Goal: Information Seeking & Learning: Learn about a topic

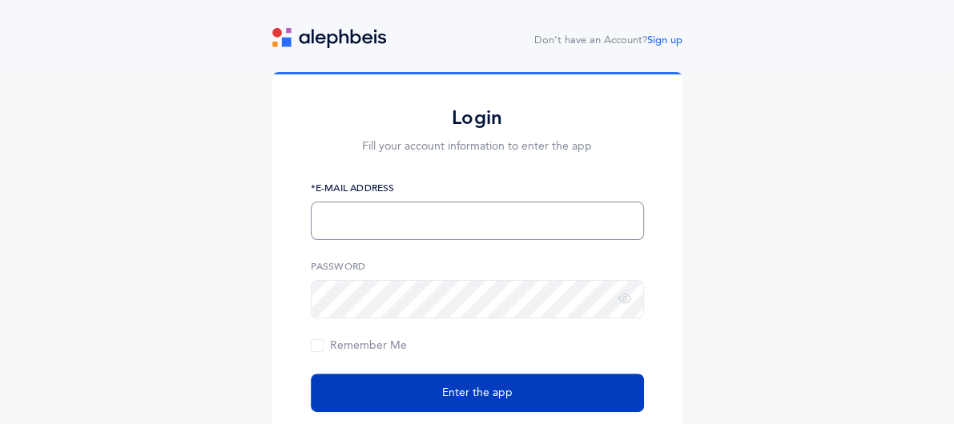
type input "[EMAIL_ADDRESS][PERSON_NAME][DOMAIN_NAME]"
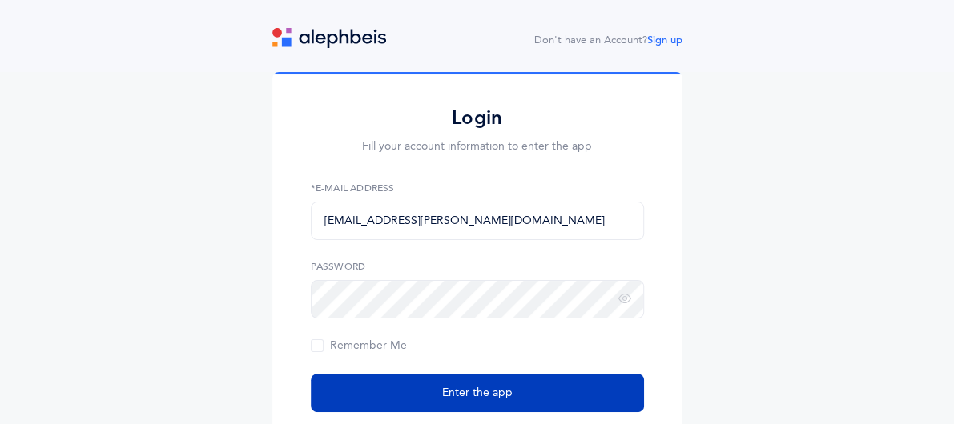
click at [482, 388] on span "Enter the app" at bounding box center [477, 393] width 70 height 17
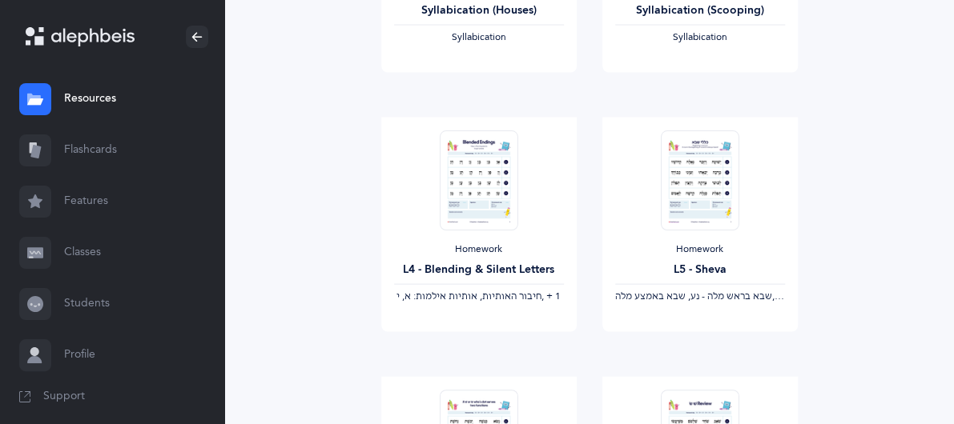
scroll to position [1483, 0]
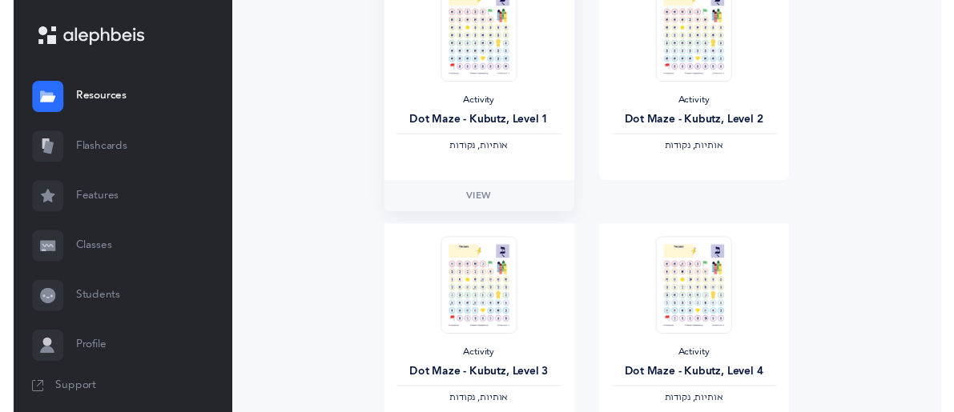
scroll to position [0, 0]
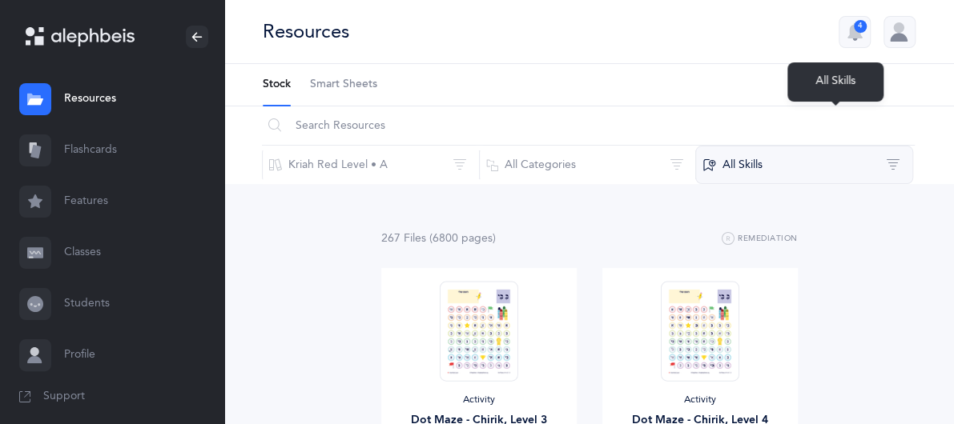
click at [813, 146] on button "All Skills" at bounding box center [804, 165] width 218 height 38
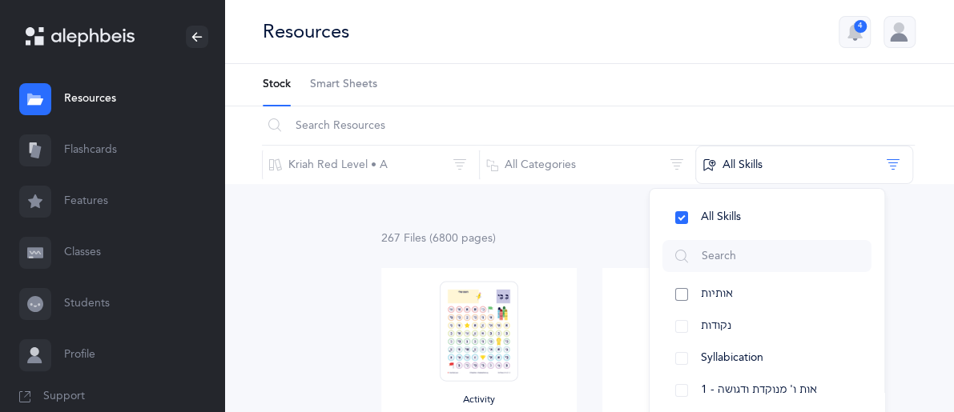
click at [733, 288] on span "אותיות" at bounding box center [717, 294] width 32 height 13
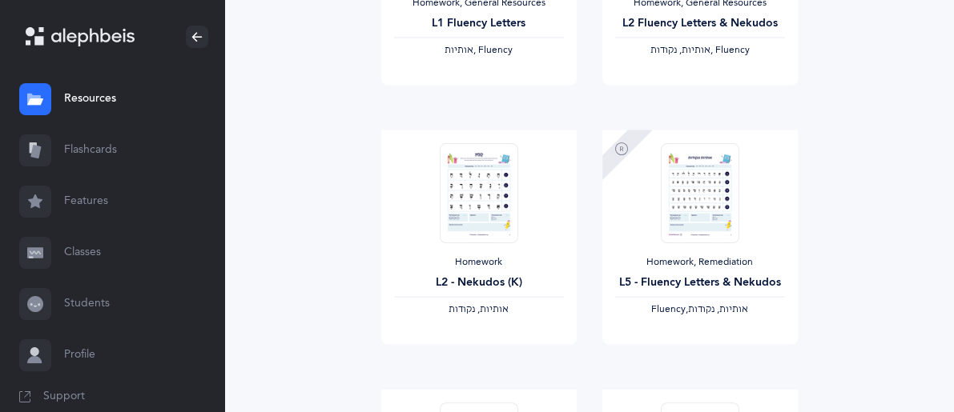
scroll to position [1495, 0]
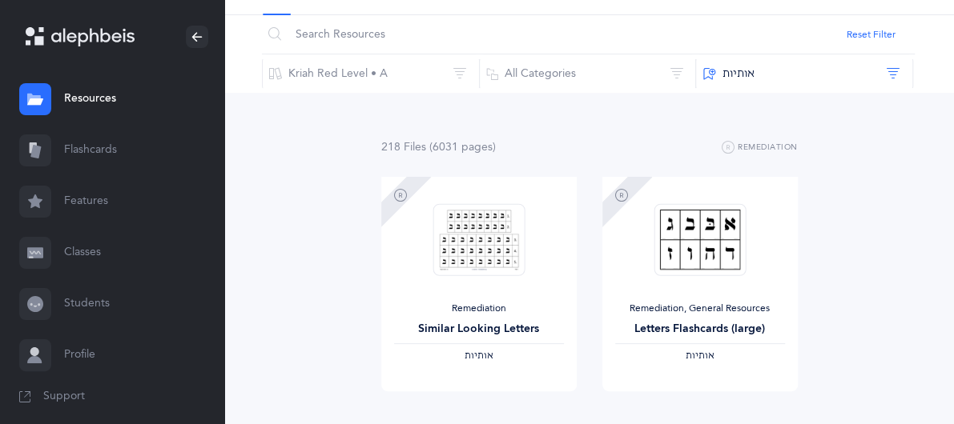
scroll to position [0, 0]
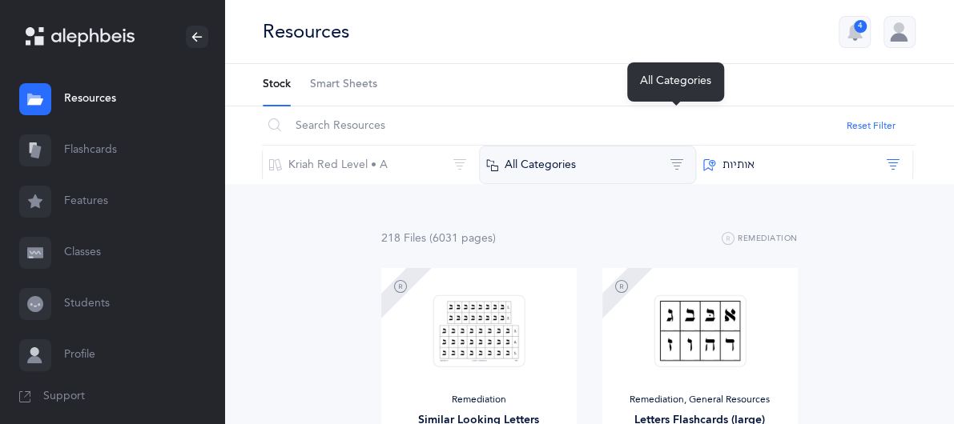
click at [694, 146] on button "All Categories" at bounding box center [588, 165] width 218 height 38
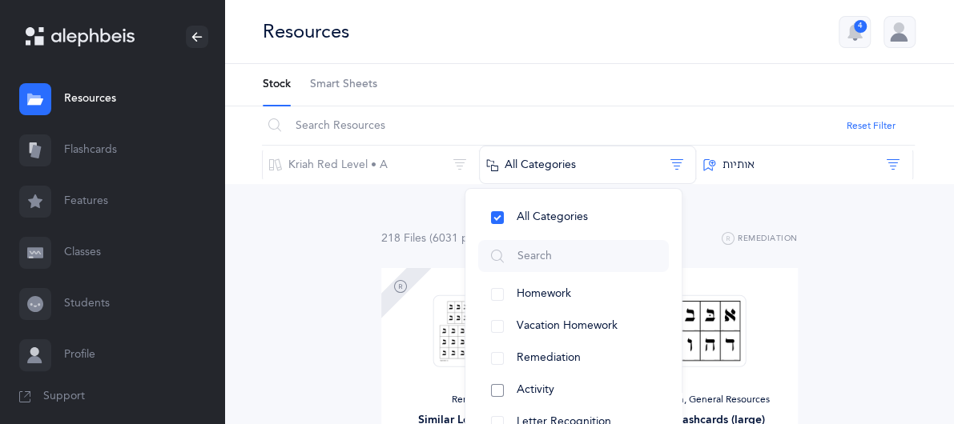
click at [662, 375] on button "Activity" at bounding box center [573, 391] width 191 height 32
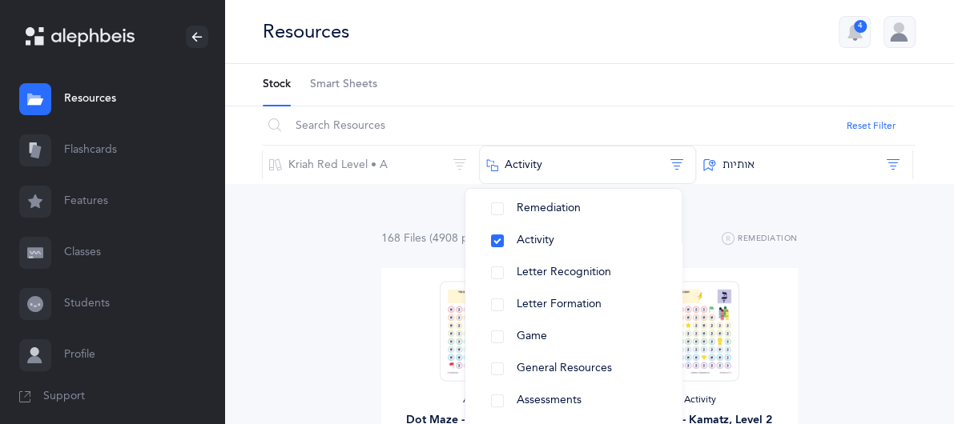
scroll to position [167, 0]
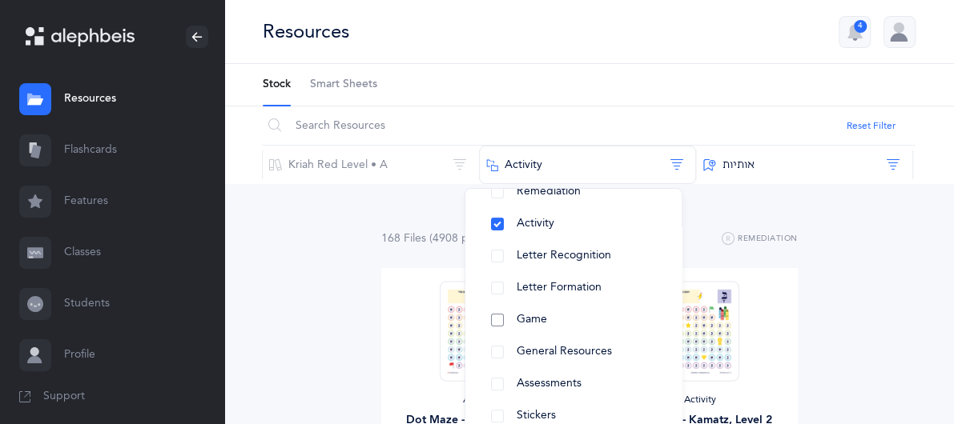
click at [619, 304] on button "Game" at bounding box center [573, 320] width 191 height 32
click at [798, 229] on div "182 File s (5033 page s ) Remediation" at bounding box center [589, 239] width 416 height 20
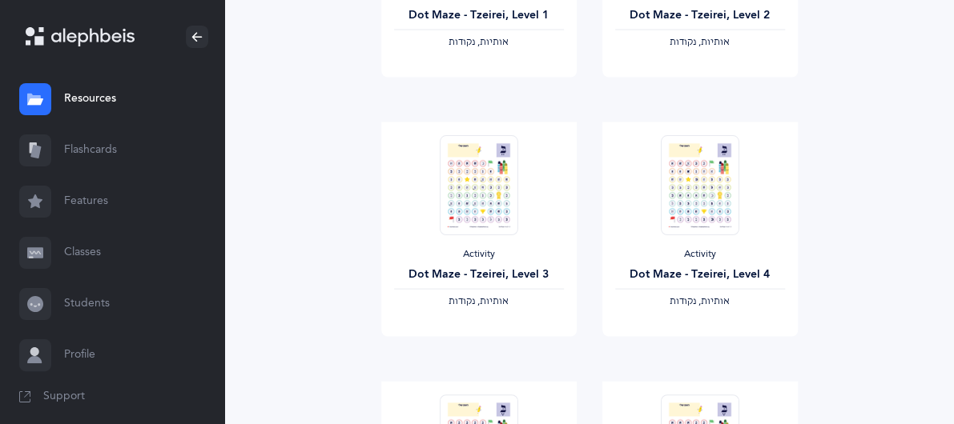
scroll to position [1483, 0]
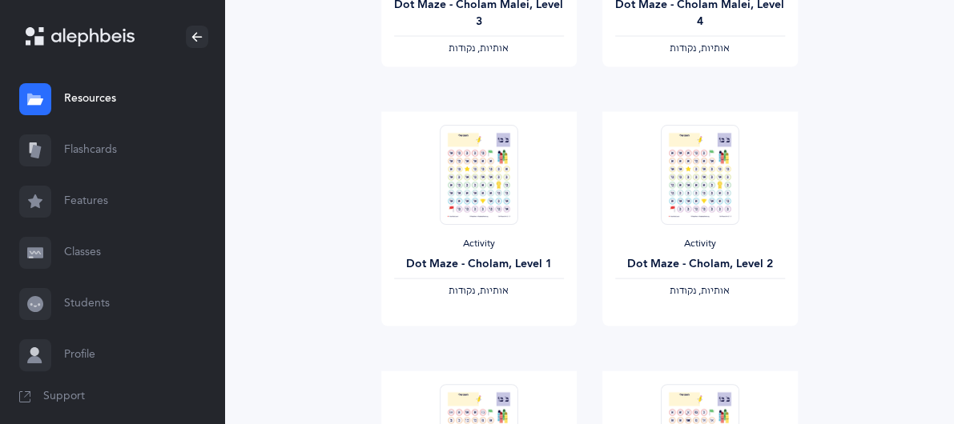
scroll to position [1458, 0]
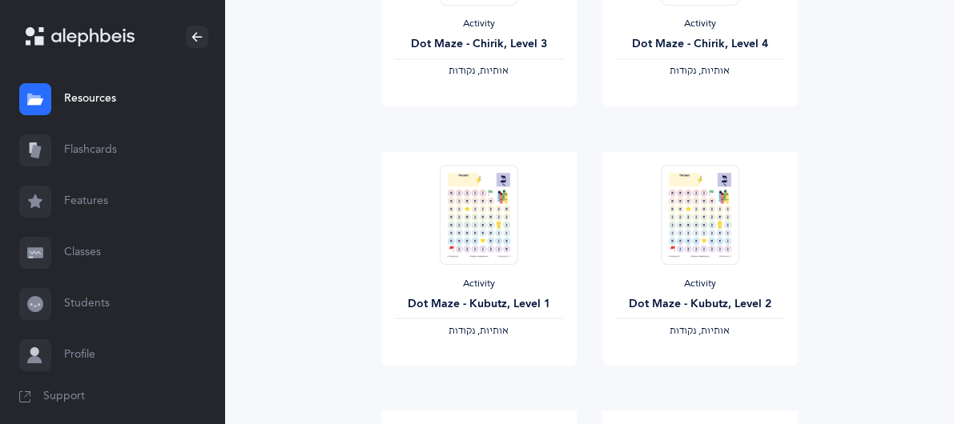
scroll to position [1483, 0]
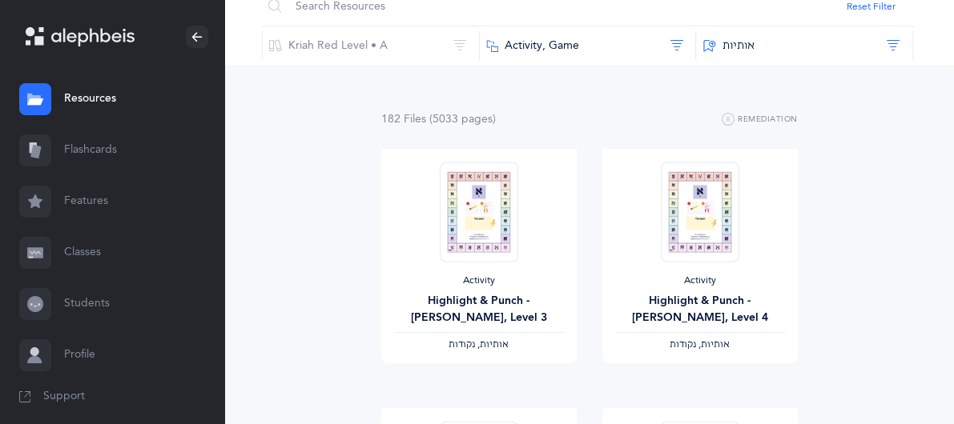
scroll to position [225, 0]
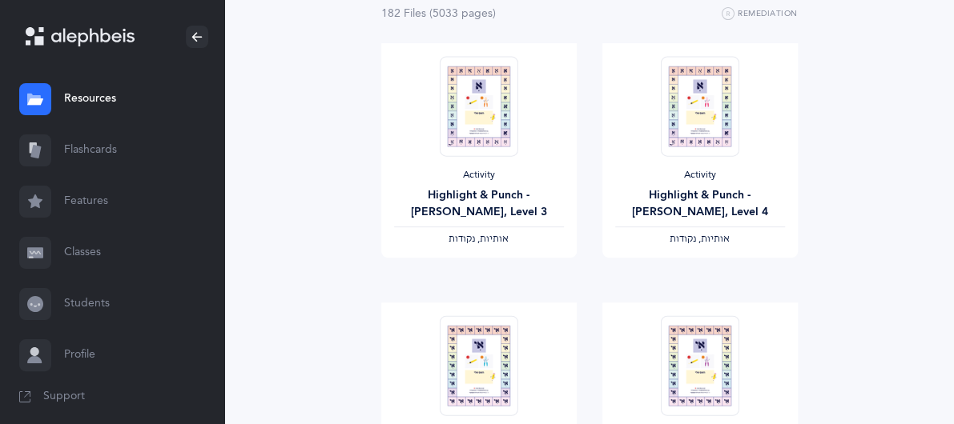
drag, startPoint x: 952, startPoint y: 117, endPoint x: 950, endPoint y: 68, distance: 48.9
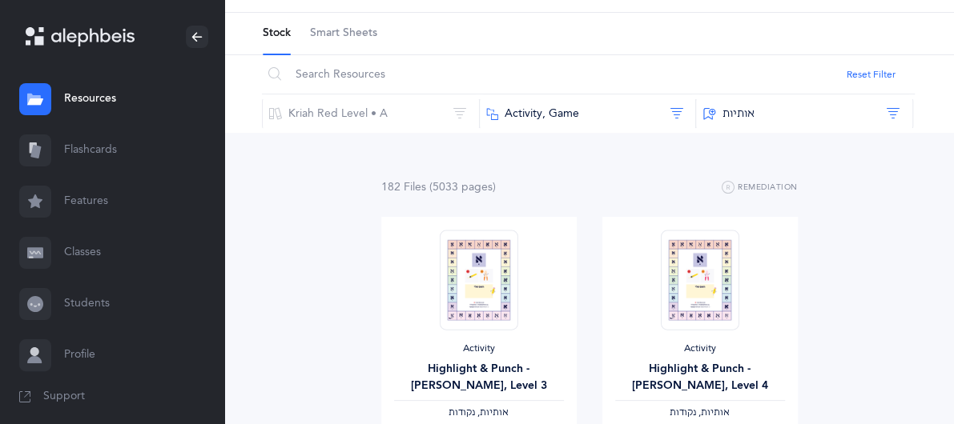
scroll to position [87, 0]
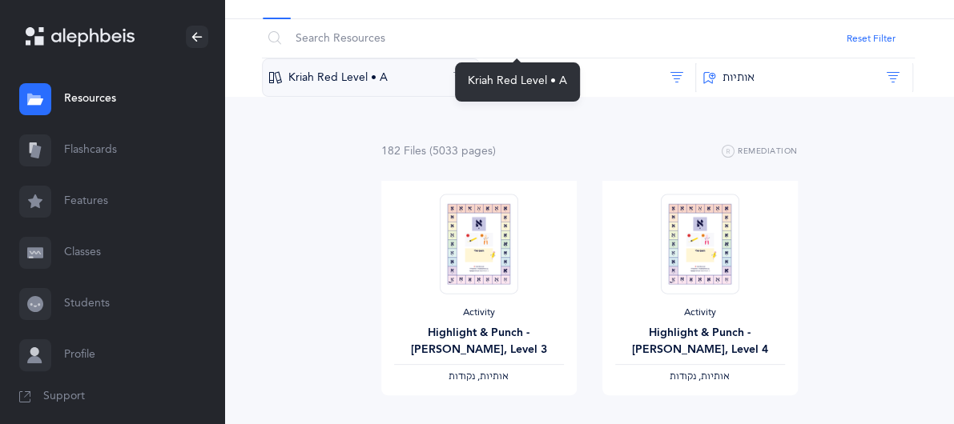
click at [480, 58] on button "Kriah Red Level • A" at bounding box center [371, 77] width 218 height 38
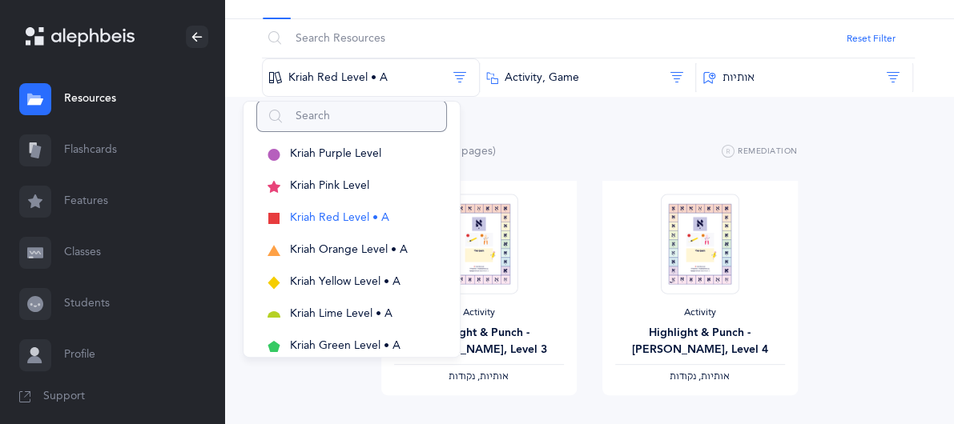
scroll to position [0, 0]
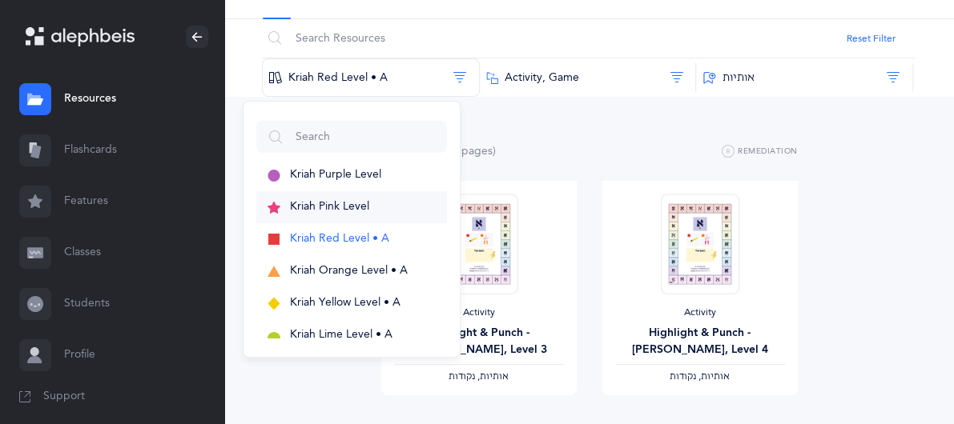
click at [369, 200] on span "Kriah Pink Level" at bounding box center [329, 206] width 79 height 13
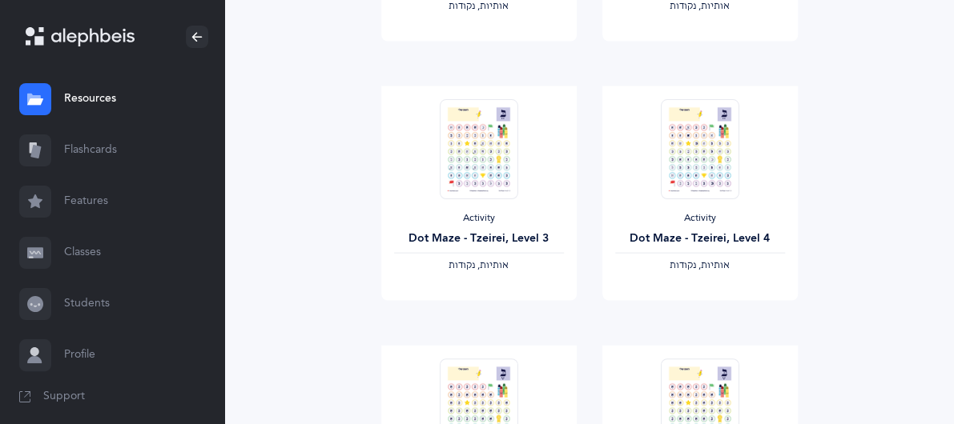
scroll to position [1483, 0]
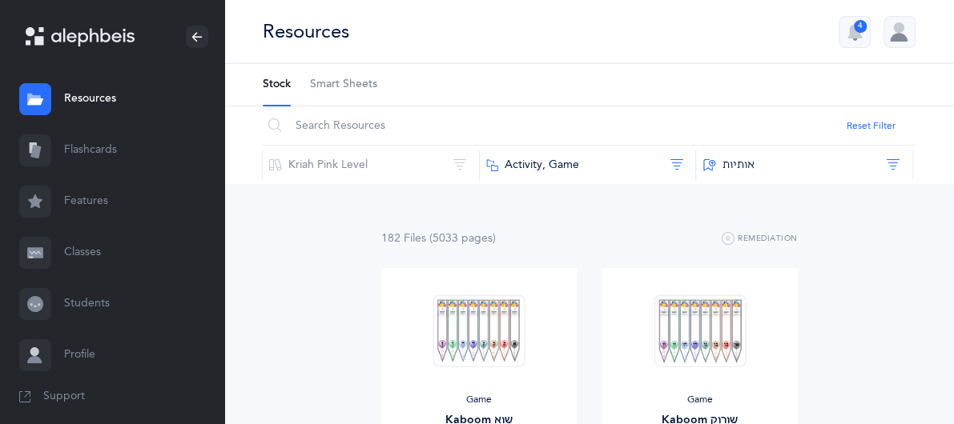
click at [939, 184] on div "182 File s (5033 page s ) Remediation Game Kaboom שוא ‫נקודות, אותיות‬ View Gam…" at bounding box center [589, 416] width 730 height 465
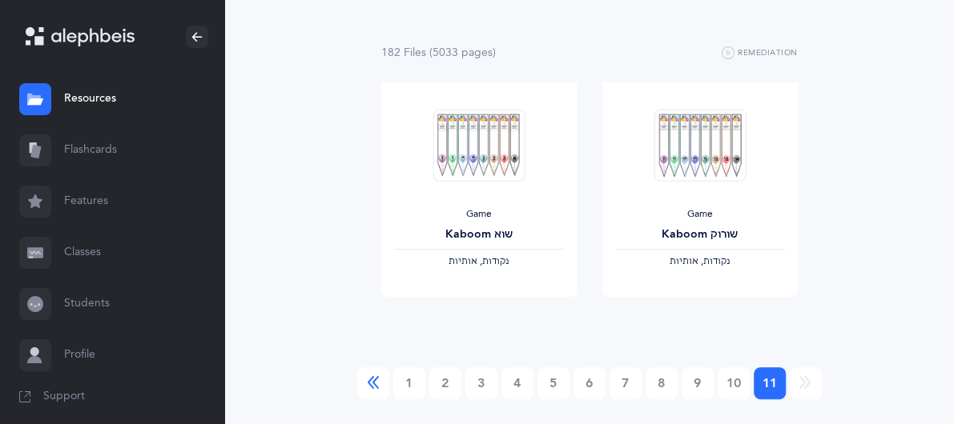
click at [371, 376] on icon "Previous" at bounding box center [373, 384] width 13 height 16
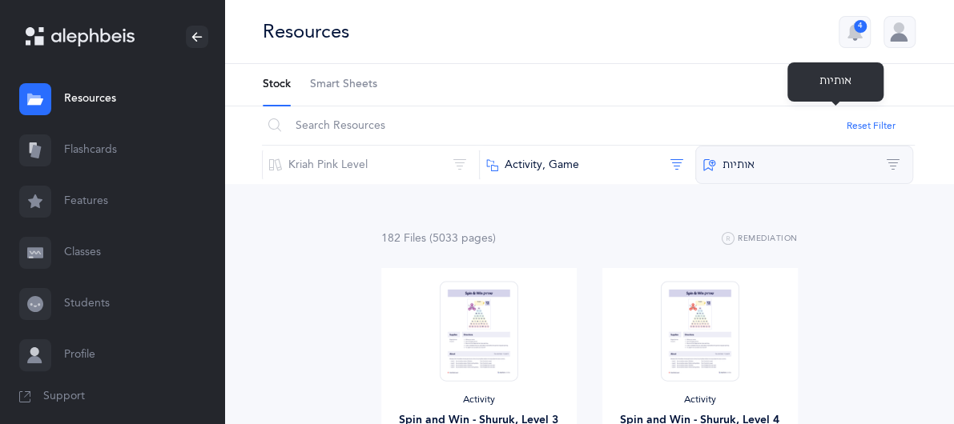
click at [894, 146] on button "‫אותיות‬" at bounding box center [804, 165] width 218 height 38
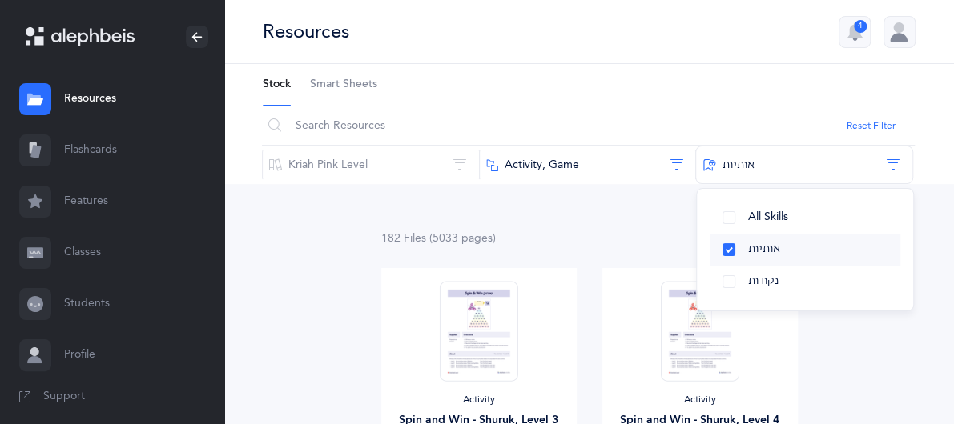
click at [780, 243] on span "אותיות" at bounding box center [764, 249] width 32 height 13
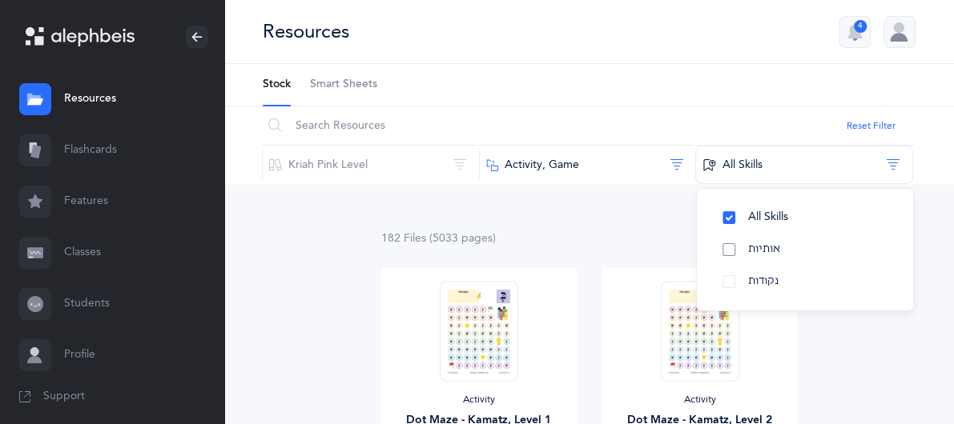
click at [780, 243] on span "אותיות" at bounding box center [764, 249] width 32 height 13
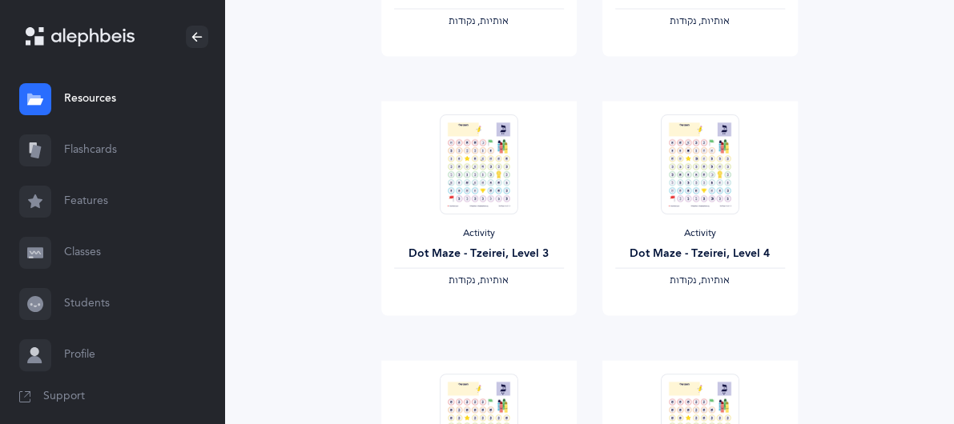
scroll to position [1483, 0]
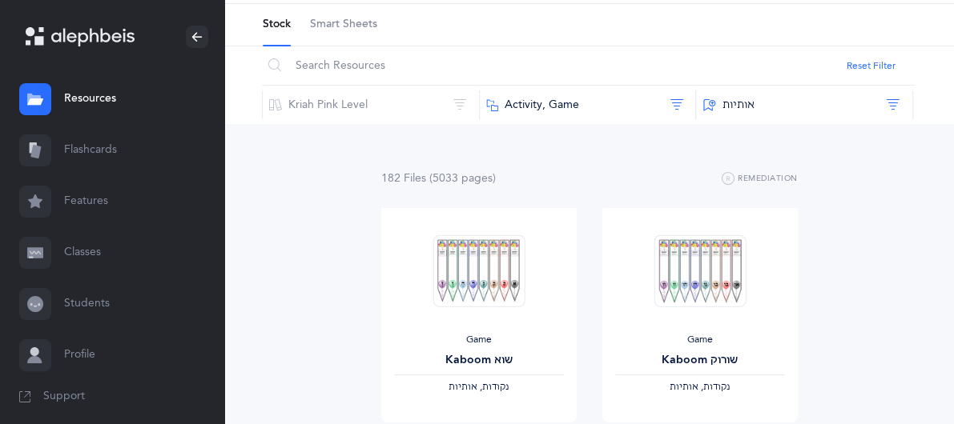
scroll to position [186, 0]
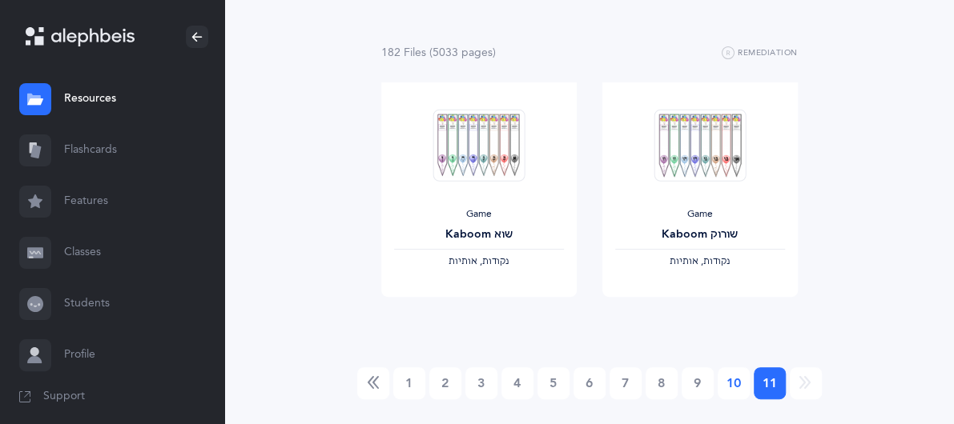
click at [735, 368] on link "10" at bounding box center [734, 384] width 32 height 32
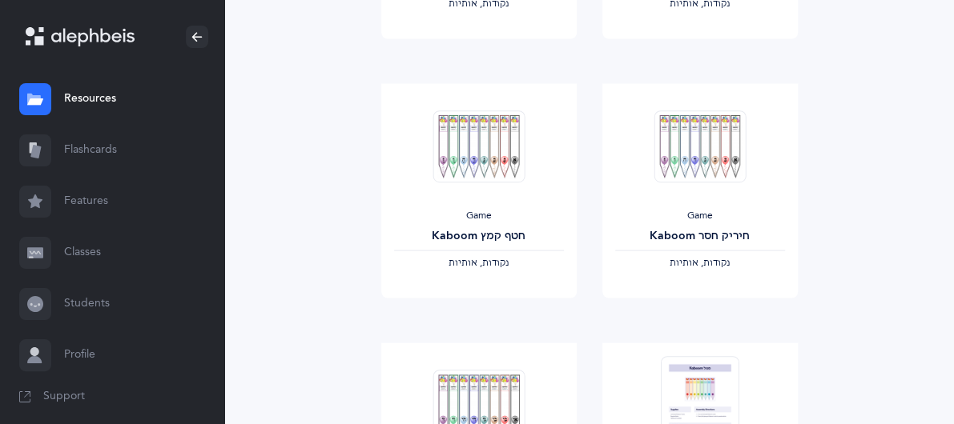
scroll to position [1483, 0]
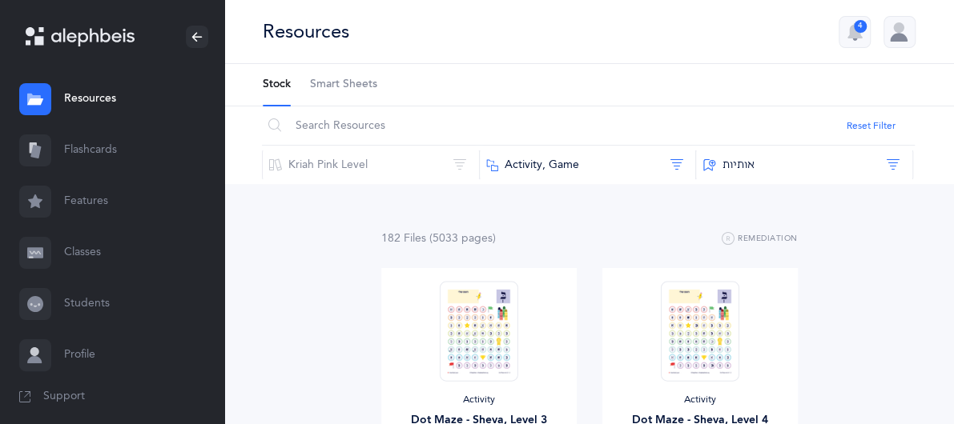
click at [83, 196] on link "Features" at bounding box center [112, 201] width 224 height 51
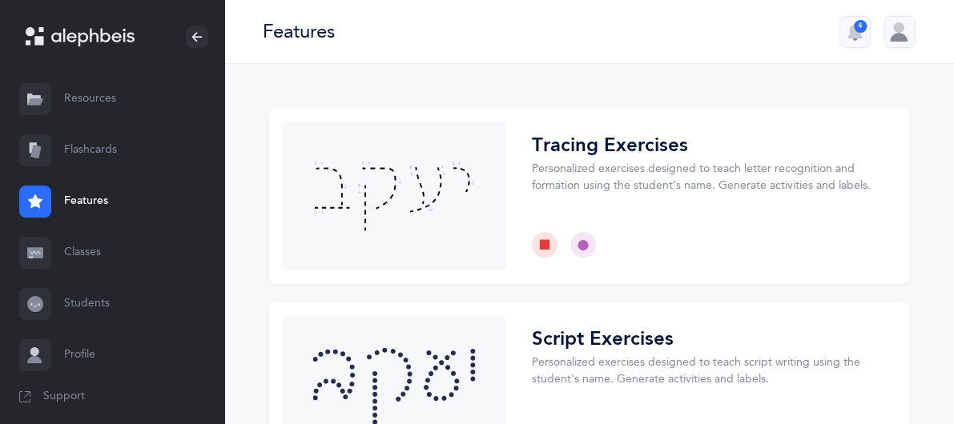
scroll to position [8, 0]
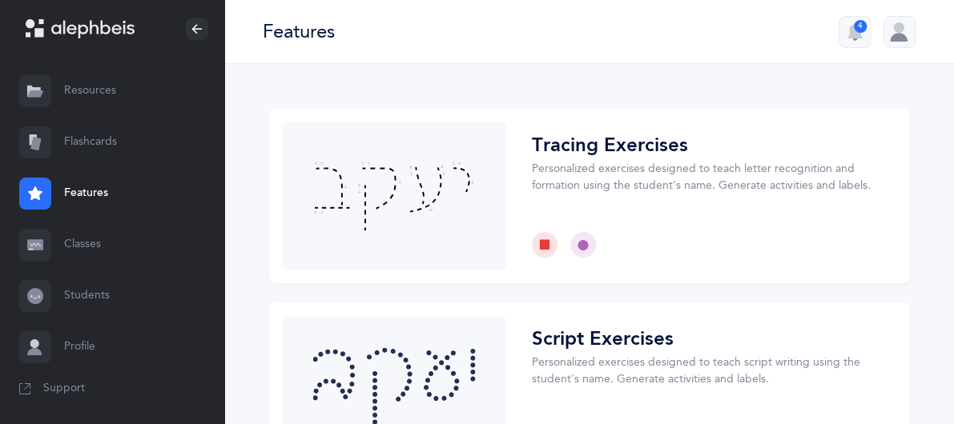
click at [100, 95] on link "Resources" at bounding box center [112, 91] width 224 height 51
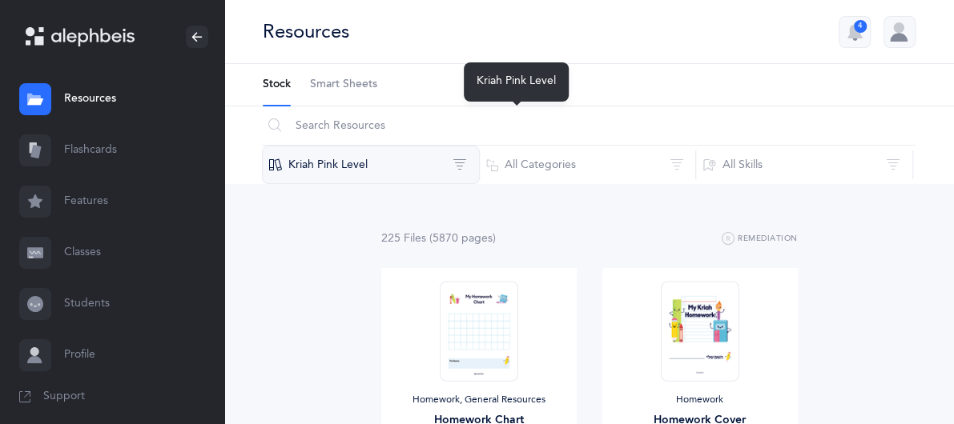
click at [480, 146] on button "Kriah Pink Level" at bounding box center [371, 165] width 218 height 38
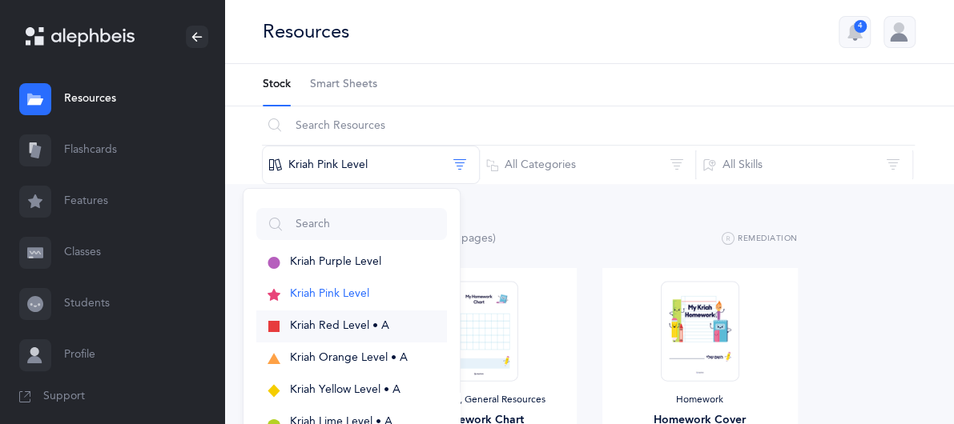
click at [389, 320] on span "Kriah Red Level • A" at bounding box center [339, 326] width 99 height 13
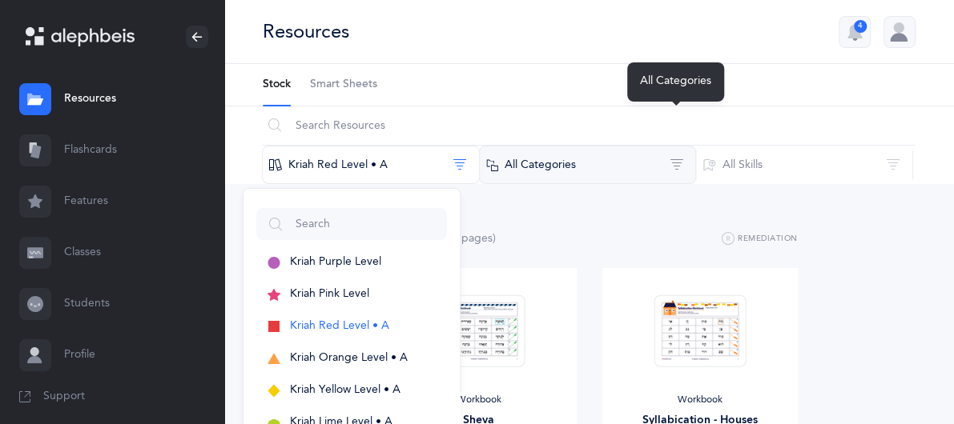
click at [697, 146] on button "All Categories" at bounding box center [588, 165] width 218 height 38
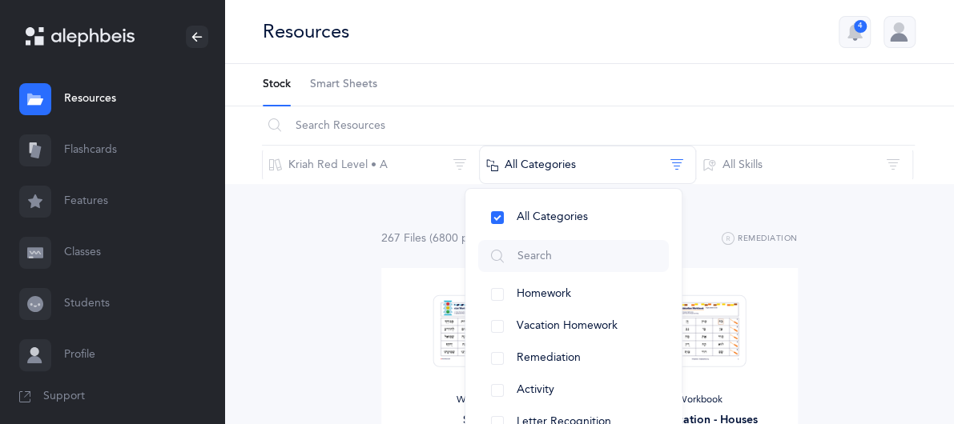
click at [682, 211] on div "All Categories Homework Vacation Homework Remediation Activity Letter Recogniti…" at bounding box center [574, 316] width 218 height 257
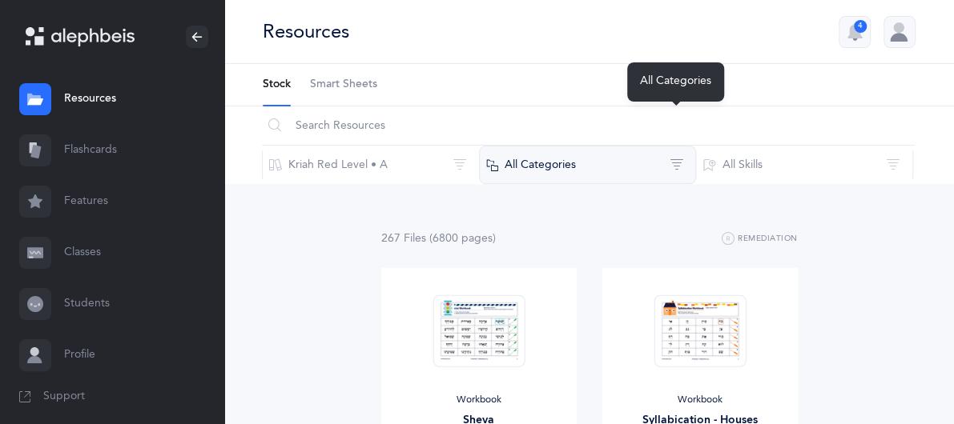
click at [697, 146] on button "All Categories" at bounding box center [588, 165] width 218 height 38
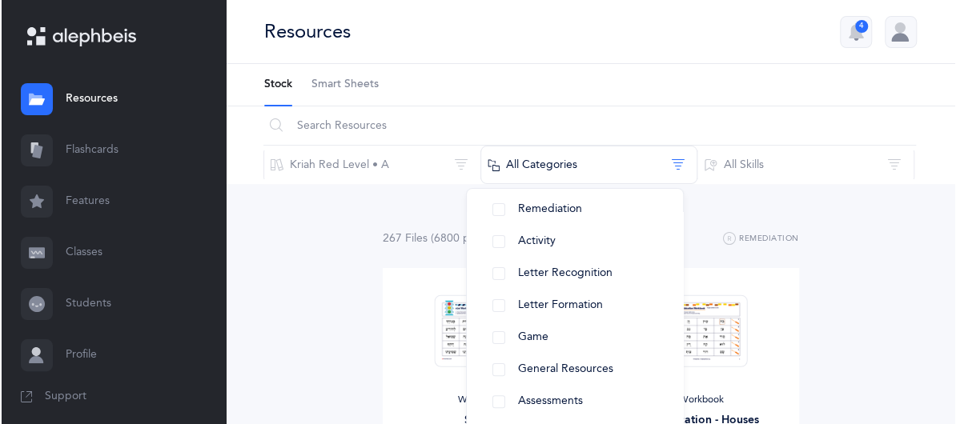
scroll to position [231, 0]
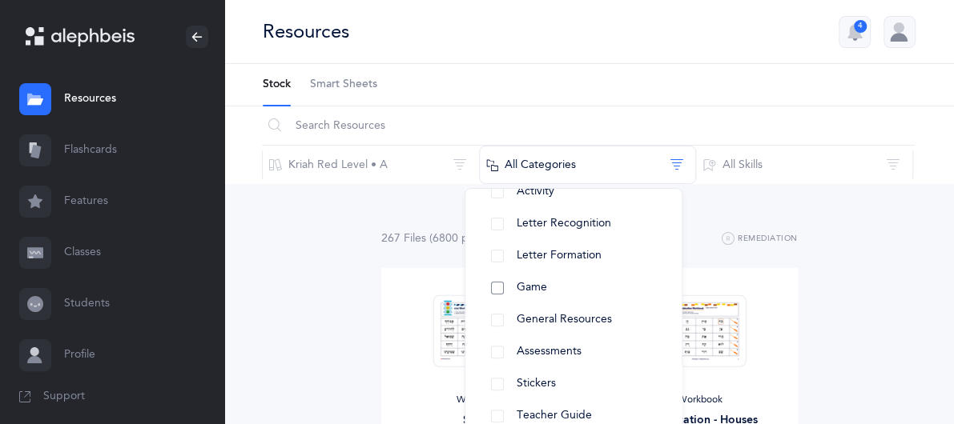
click at [547, 281] on span "Game" at bounding box center [532, 287] width 30 height 13
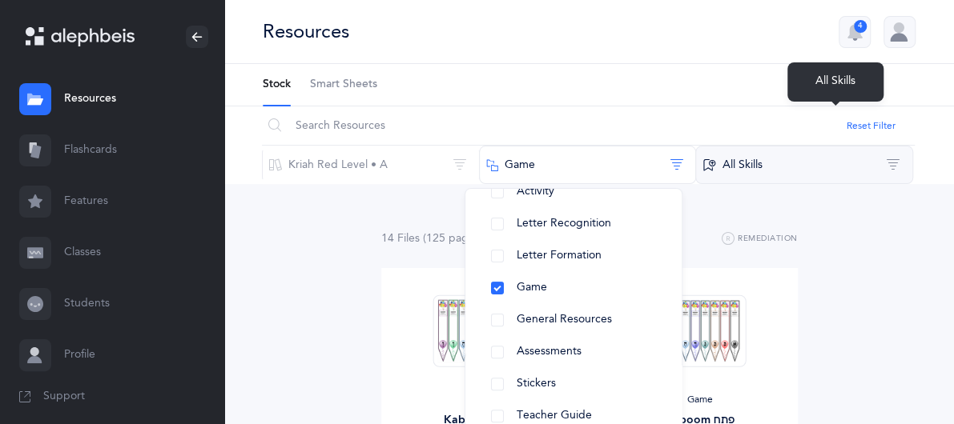
click at [851, 146] on button "All Skills" at bounding box center [804, 165] width 218 height 38
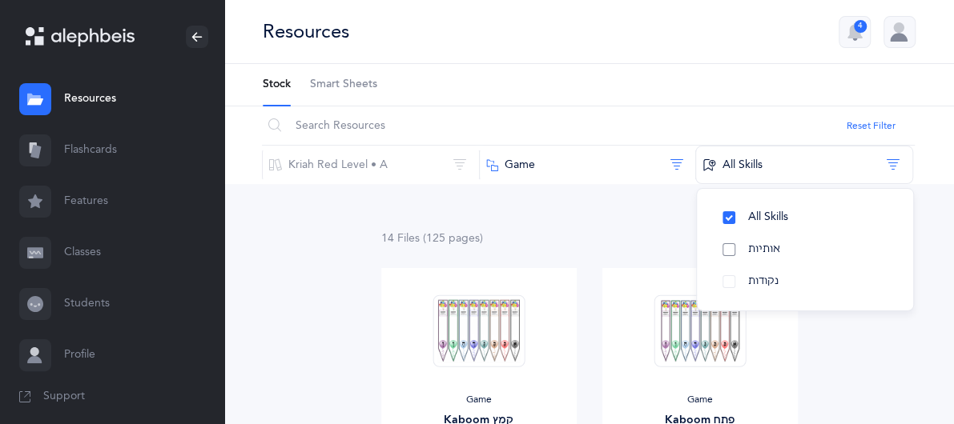
click at [780, 243] on span "אותיות" at bounding box center [764, 249] width 32 height 13
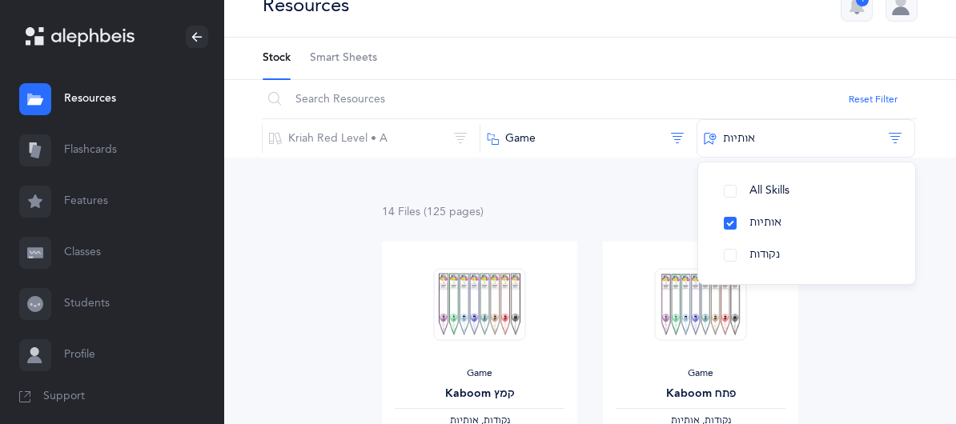
scroll to position [0, 0]
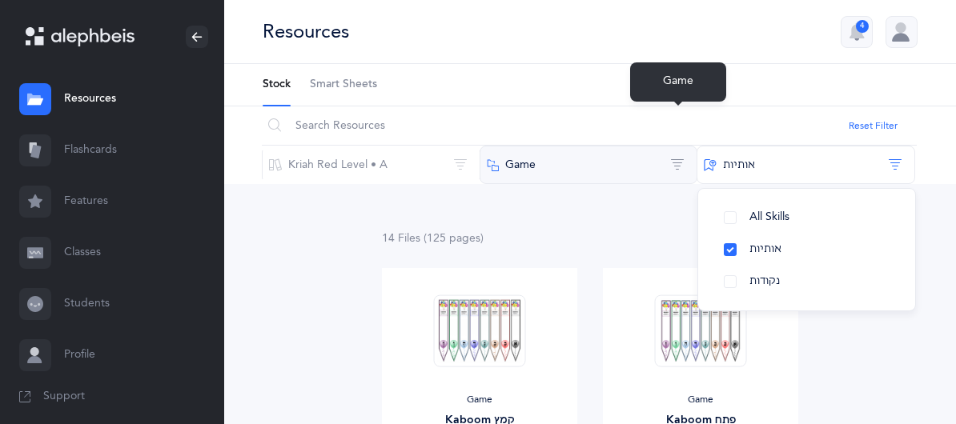
click at [698, 146] on button "Game" at bounding box center [589, 165] width 219 height 38
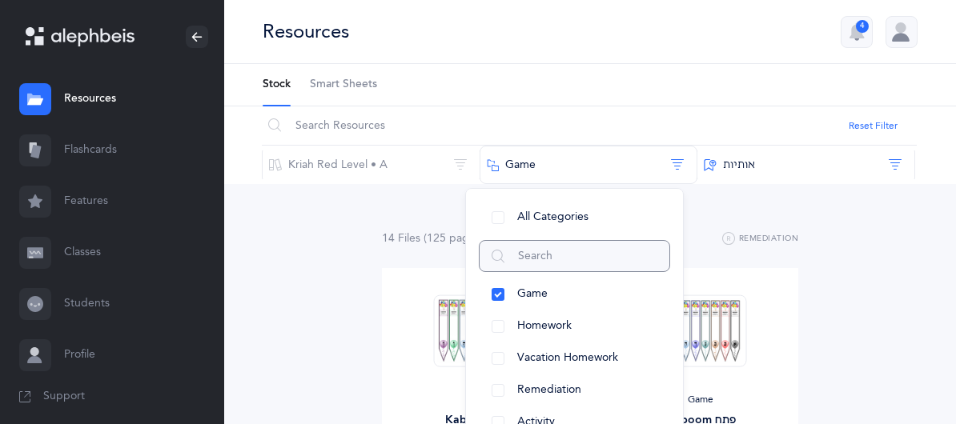
scroll to position [167, 0]
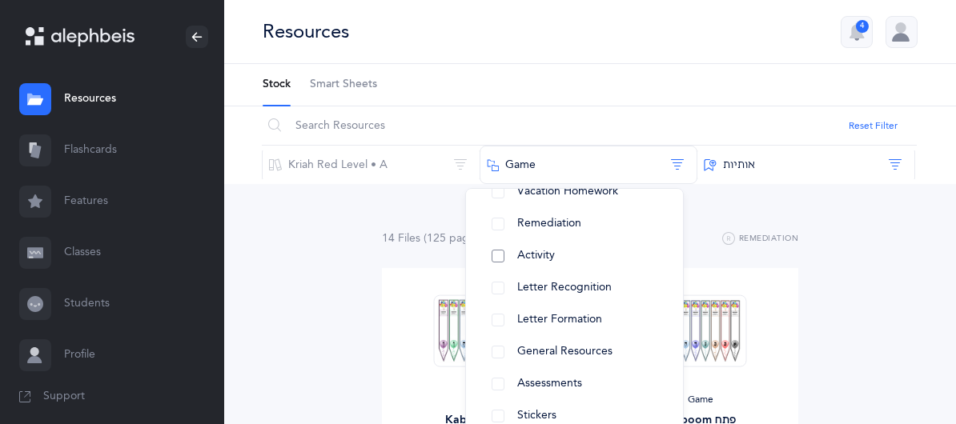
click at [617, 240] on button "Activity" at bounding box center [574, 256] width 191 height 32
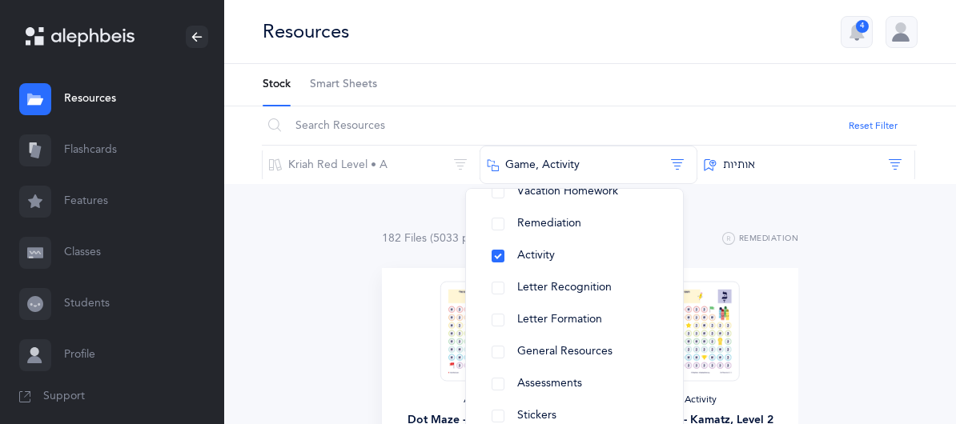
click at [440, 292] on img at bounding box center [479, 331] width 78 height 100
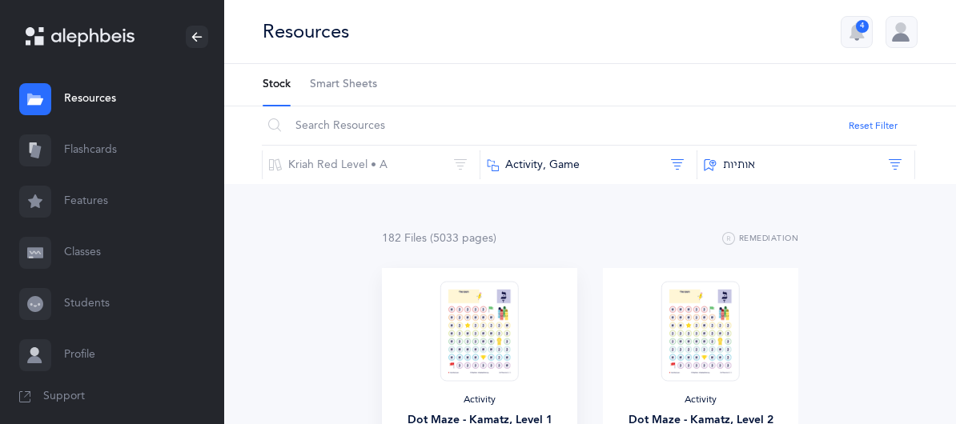
click at [440, 292] on img at bounding box center [479, 331] width 78 height 100
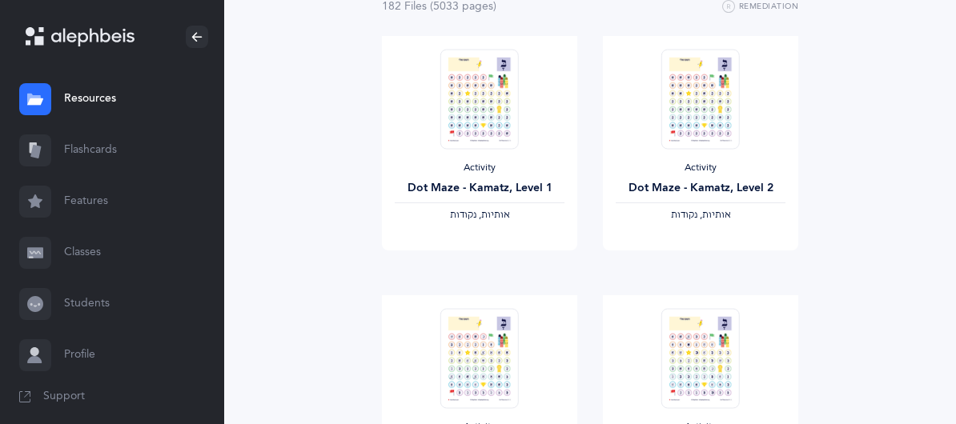
scroll to position [219, 0]
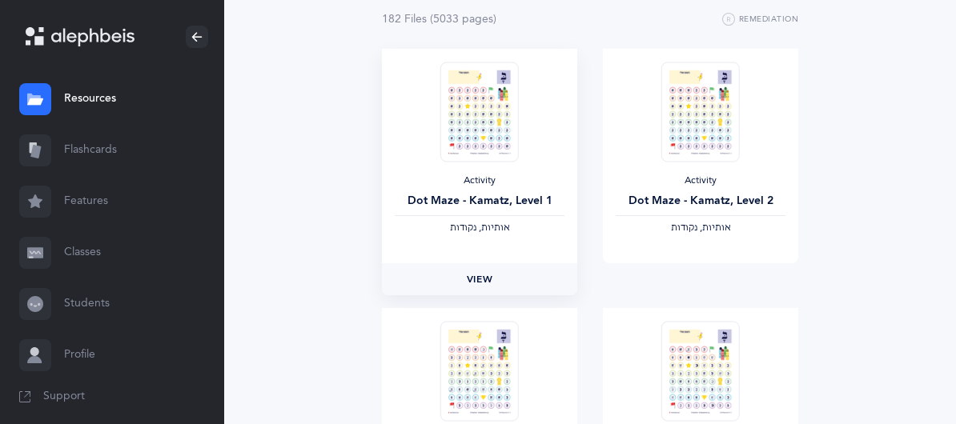
click at [467, 272] on span "View" at bounding box center [480, 279] width 26 height 14
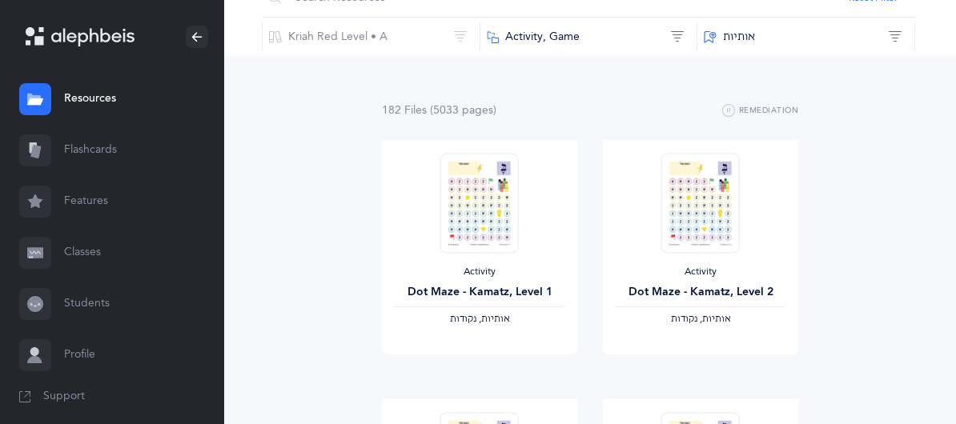
scroll to position [0, 0]
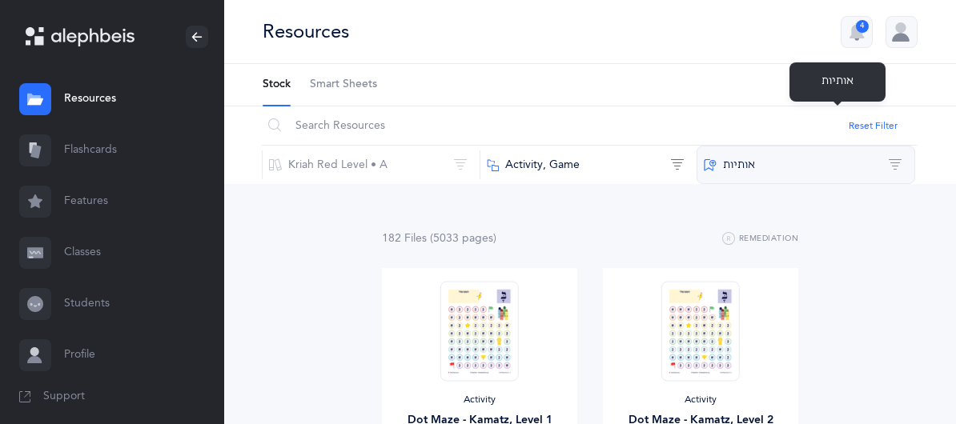
click at [896, 146] on button "‫אותיות‬" at bounding box center [806, 165] width 219 height 38
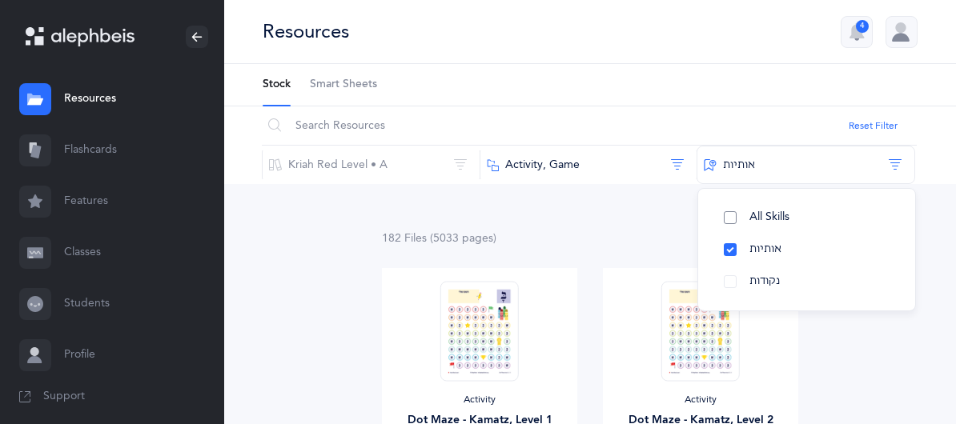
click at [790, 211] on span "All Skills" at bounding box center [770, 217] width 40 height 13
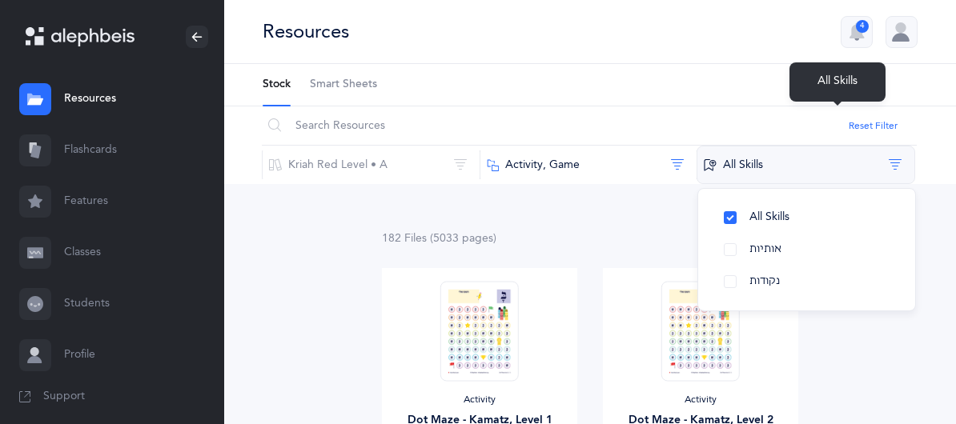
click at [906, 146] on button "All Skills" at bounding box center [806, 165] width 219 height 38
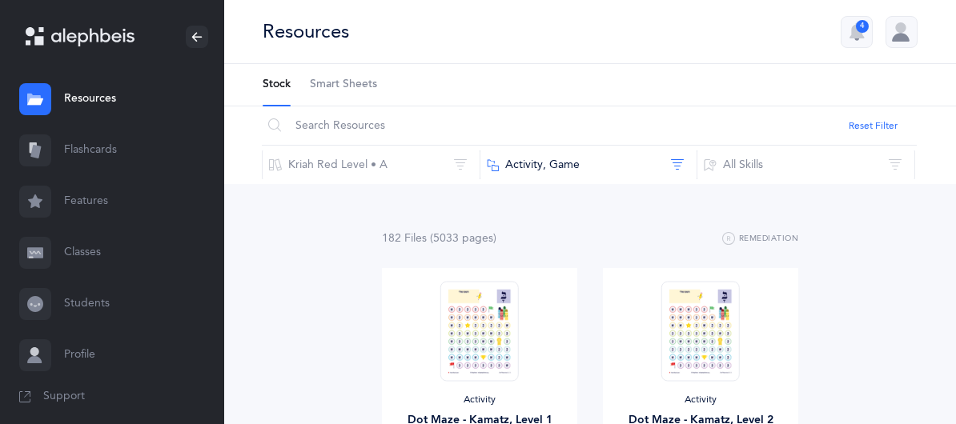
click at [92, 158] on link "Flashcards" at bounding box center [112, 150] width 224 height 51
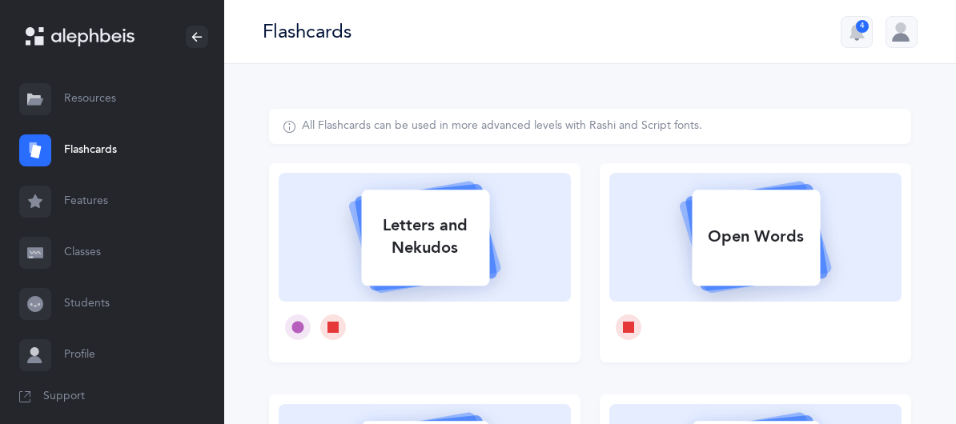
click at [96, 97] on link "Resources" at bounding box center [112, 99] width 224 height 51
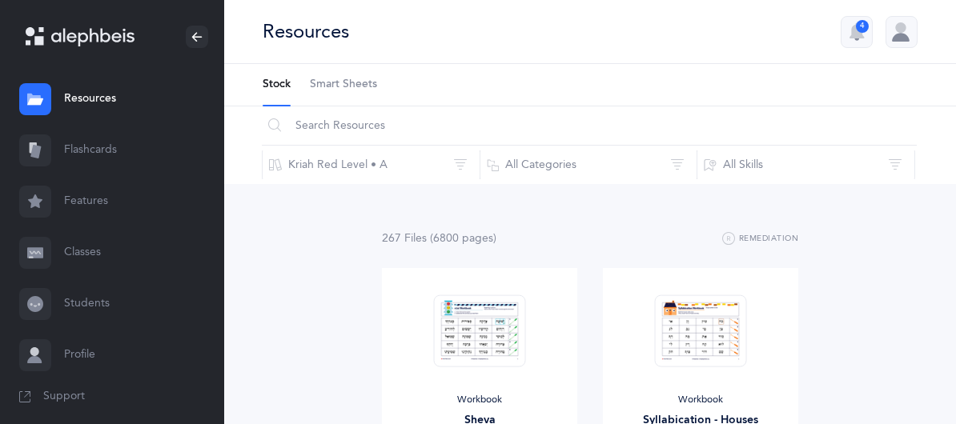
scroll to position [8, 0]
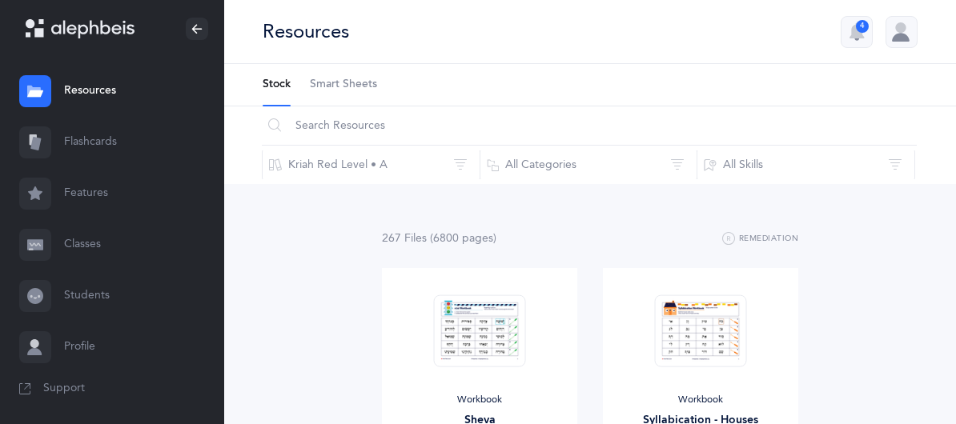
click at [863, 31] on div "4" at bounding box center [862, 26] width 13 height 13
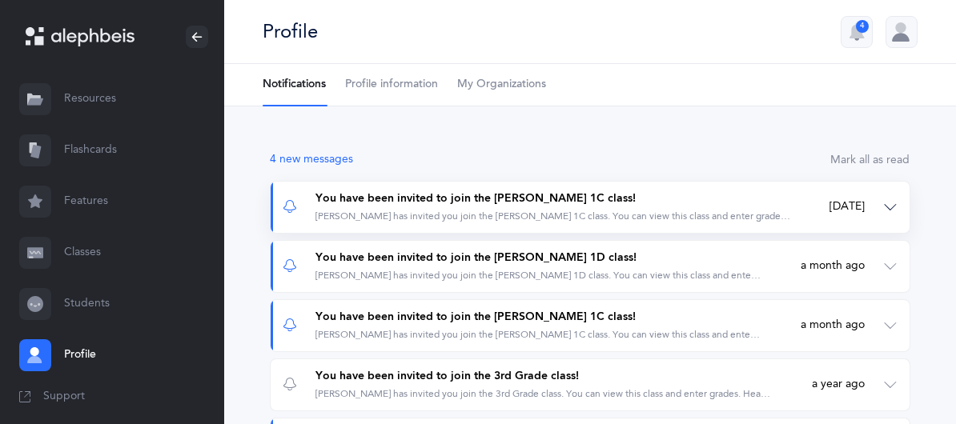
click at [889, 211] on button "You have been invited to join the [PERSON_NAME] 1C class! [PERSON_NAME] has inv…" at bounding box center [590, 207] width 639 height 51
click at [112, 30] on icon at bounding box center [92, 37] width 83 height 18
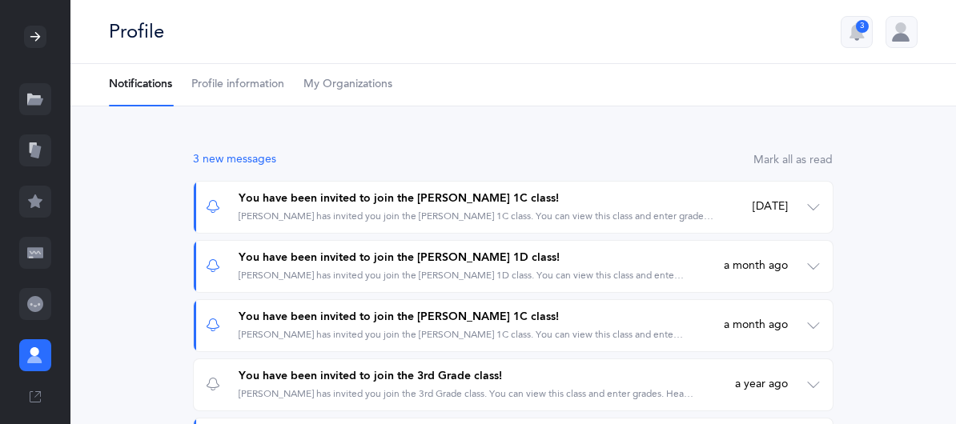
click at [29, 33] on icon at bounding box center [35, 36] width 13 height 13
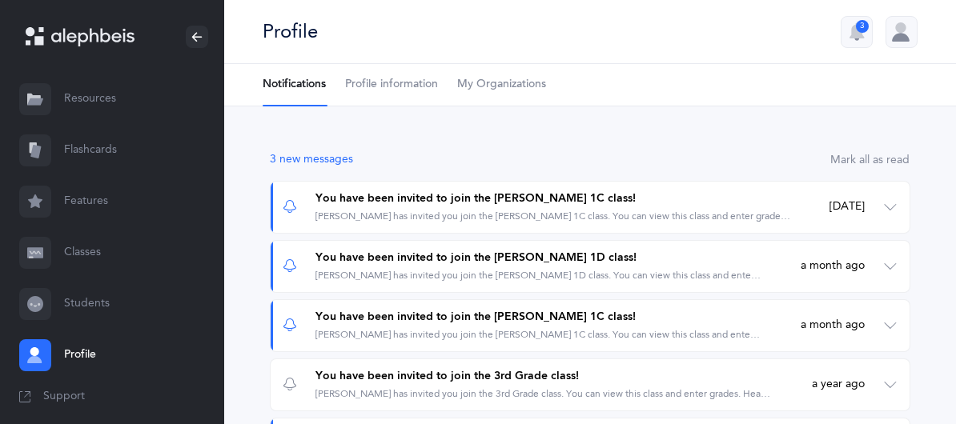
click at [125, 41] on icon at bounding box center [92, 37] width 83 height 18
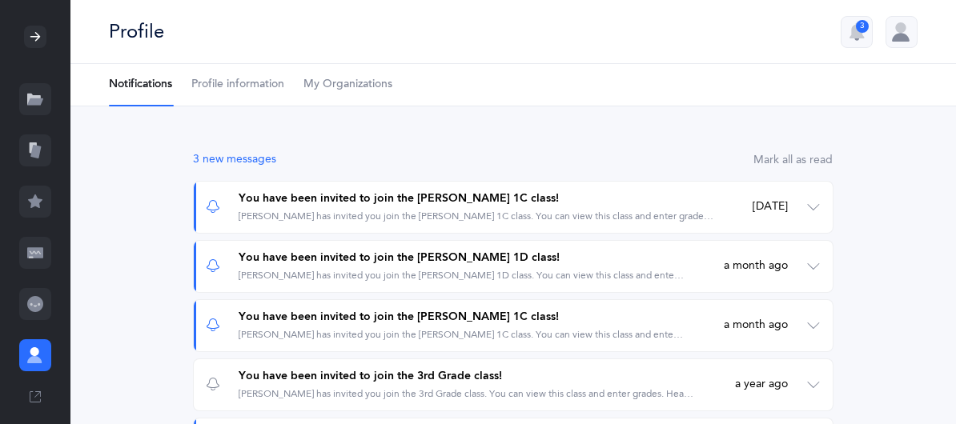
click at [859, 22] on div "3" at bounding box center [862, 26] width 13 height 13
click at [31, 38] on icon at bounding box center [35, 36] width 13 height 13
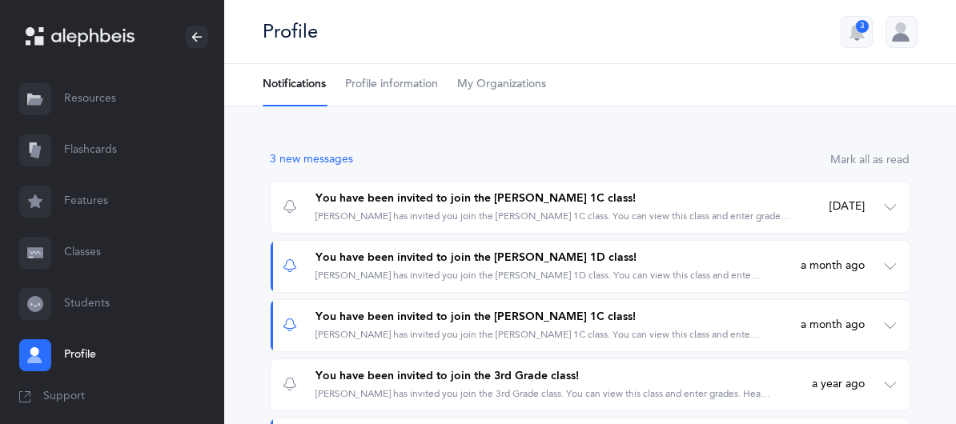
click at [86, 90] on link "Resources" at bounding box center [112, 99] width 224 height 51
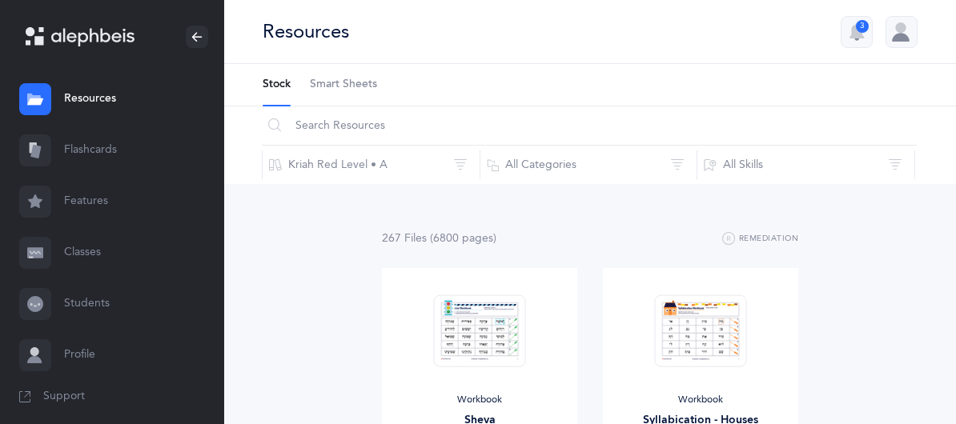
click at [67, 203] on link "Features" at bounding box center [112, 201] width 224 height 51
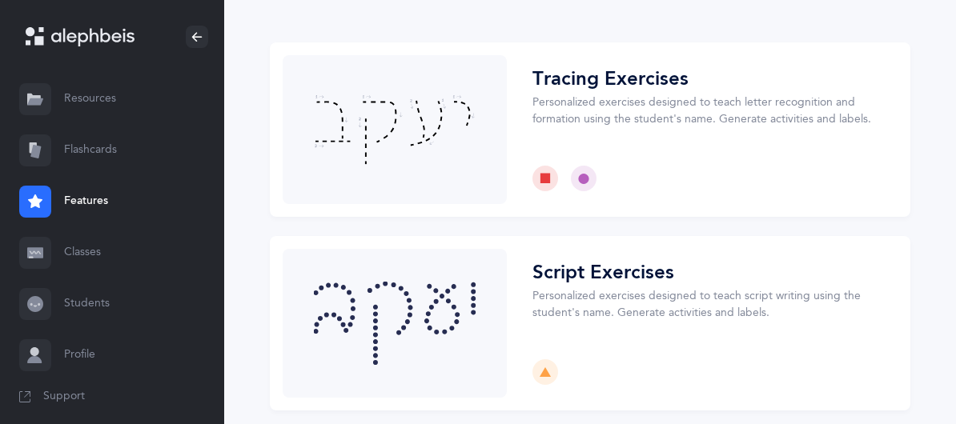
scroll to position [136, 0]
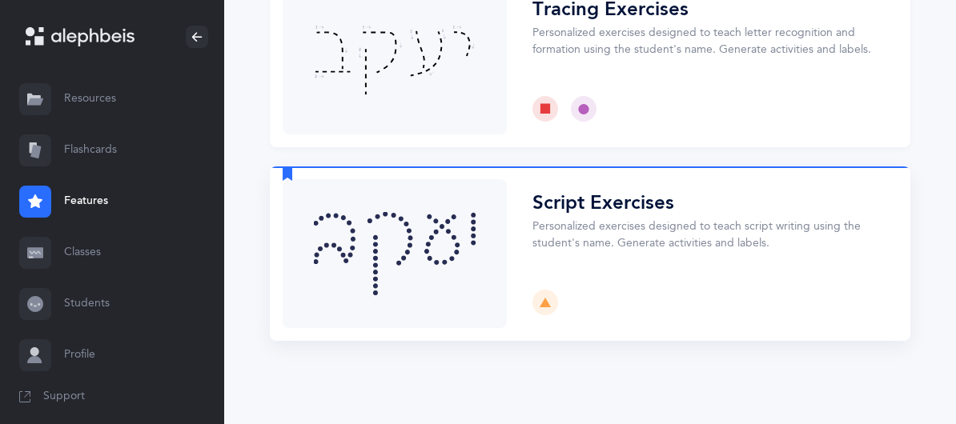
click at [608, 209] on button "Choose" at bounding box center [590, 254] width 641 height 175
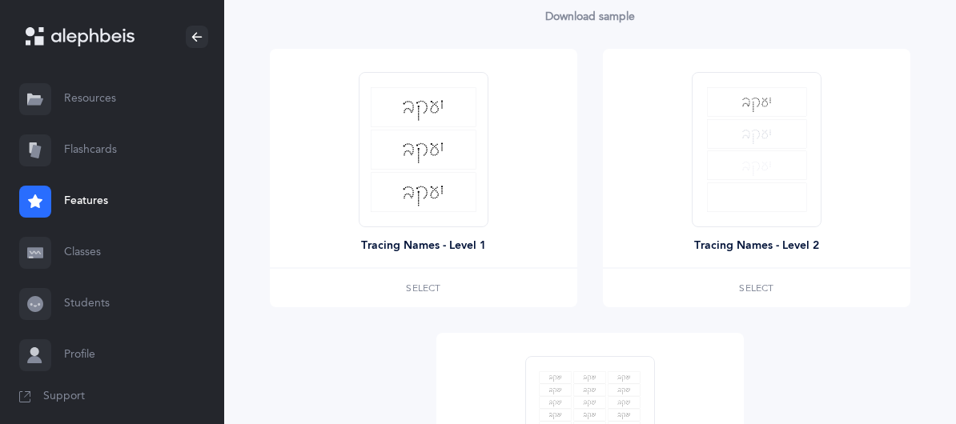
scroll to position [271, 0]
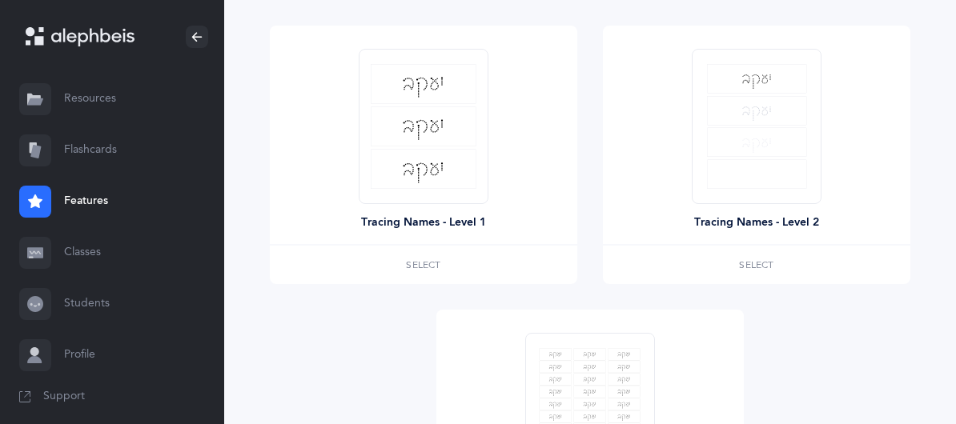
click at [926, 210] on div "Choose exercises Choose students Confirm and Download Choose exercises Choose o…" at bounding box center [590, 251] width 732 height 917
click at [956, 238] on html "Devora Berger Resources Resources Flashcards Flashcards Features Features Class…" at bounding box center [478, 219] width 956 height 981
click at [99, 116] on link "Resources" at bounding box center [112, 99] width 224 height 51
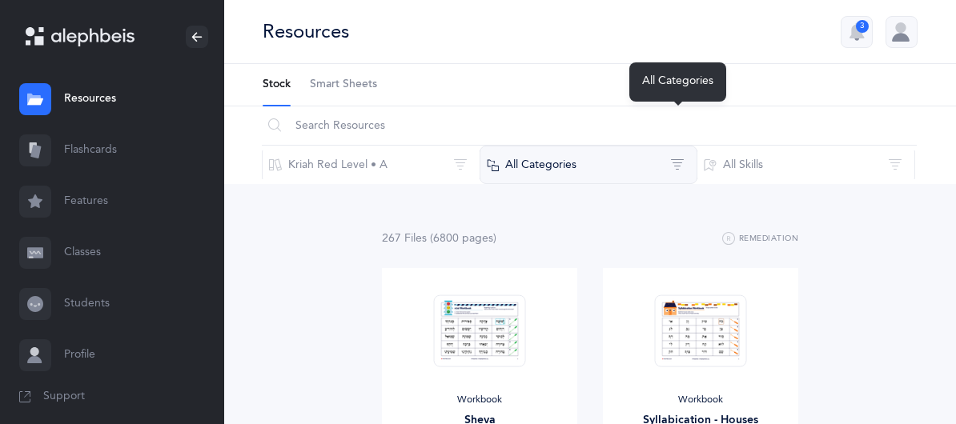
click at [698, 146] on button "All Categories" at bounding box center [589, 165] width 219 height 38
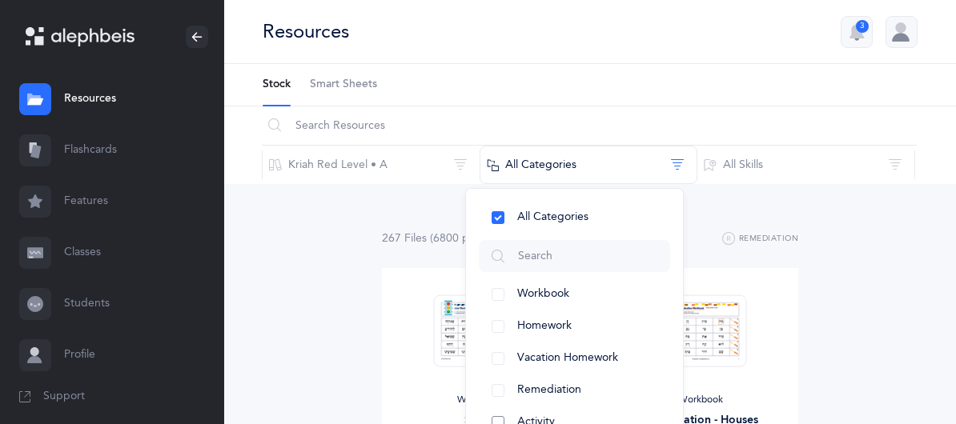
click at [555, 416] on span "Activity" at bounding box center [536, 422] width 38 height 13
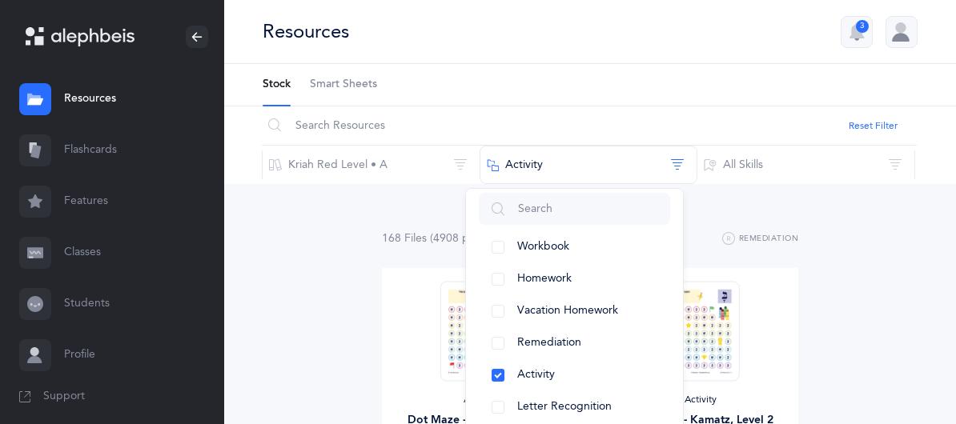
scroll to position [43, 0]
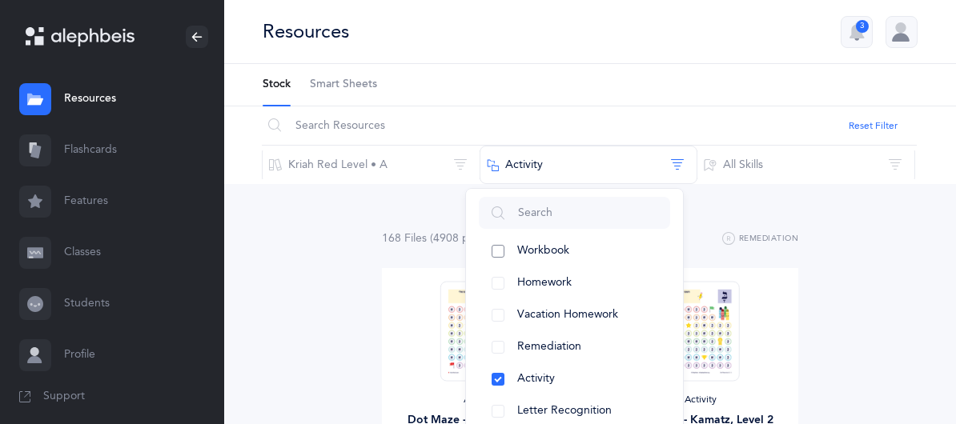
click at [617, 235] on button "Workbook" at bounding box center [574, 251] width 191 height 32
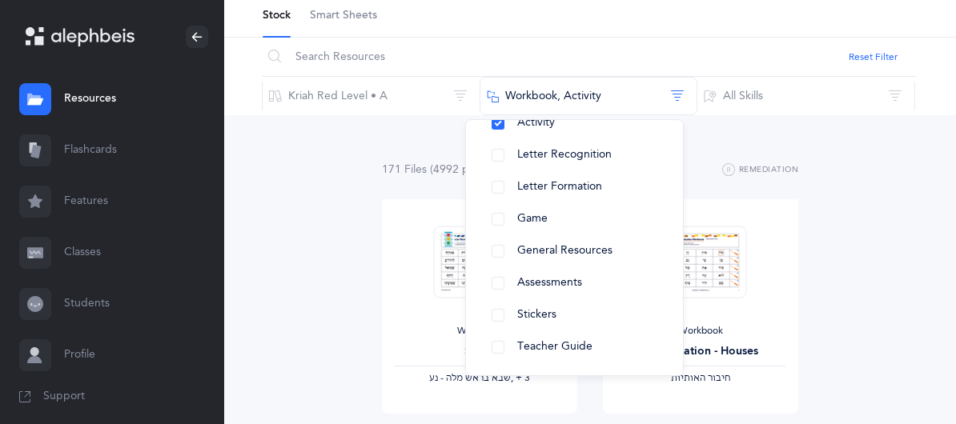
scroll to position [0, 0]
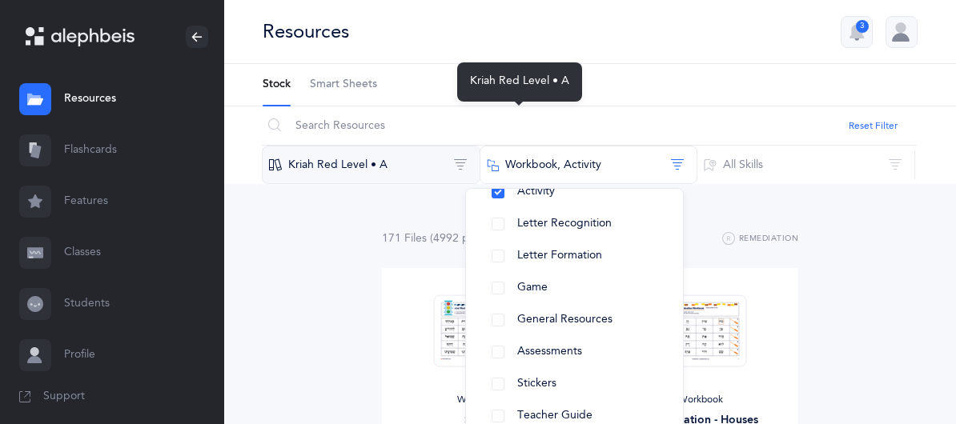
click at [481, 146] on button "Kriah Red Level • A" at bounding box center [371, 165] width 219 height 38
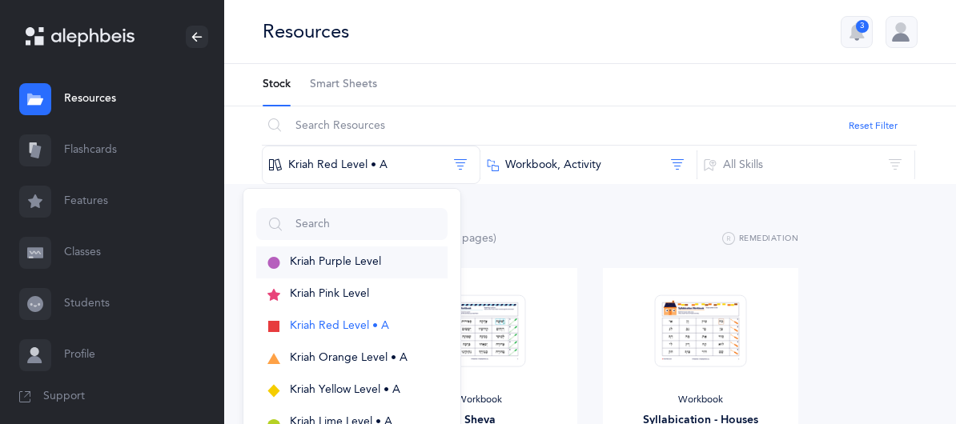
click at [381, 255] on span "Kriah Purple Level" at bounding box center [335, 261] width 91 height 13
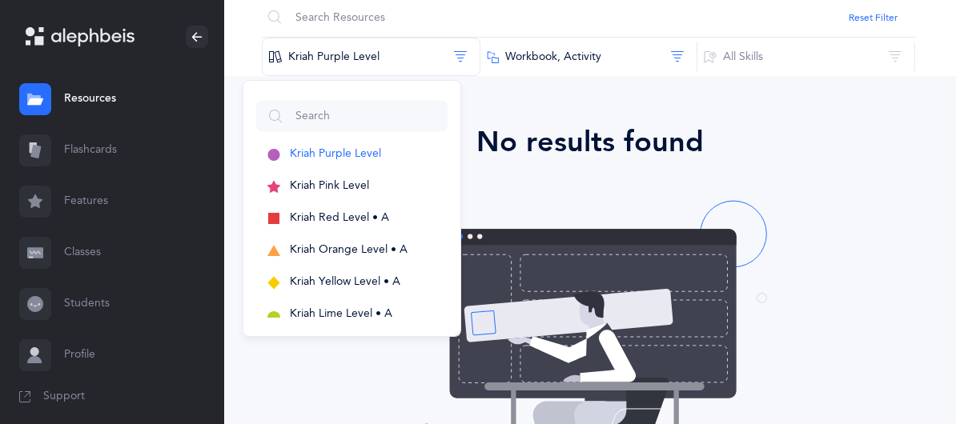
scroll to position [103, 0]
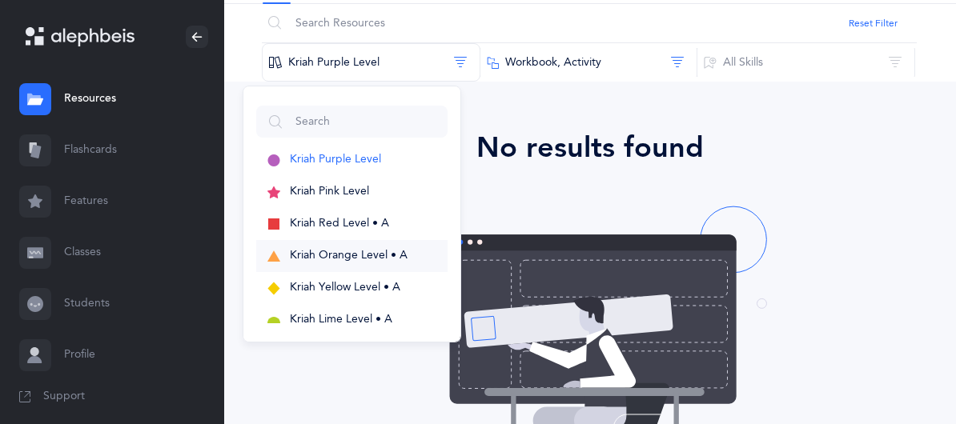
click at [408, 249] on span "Kriah Orange Level • A" at bounding box center [349, 255] width 118 height 13
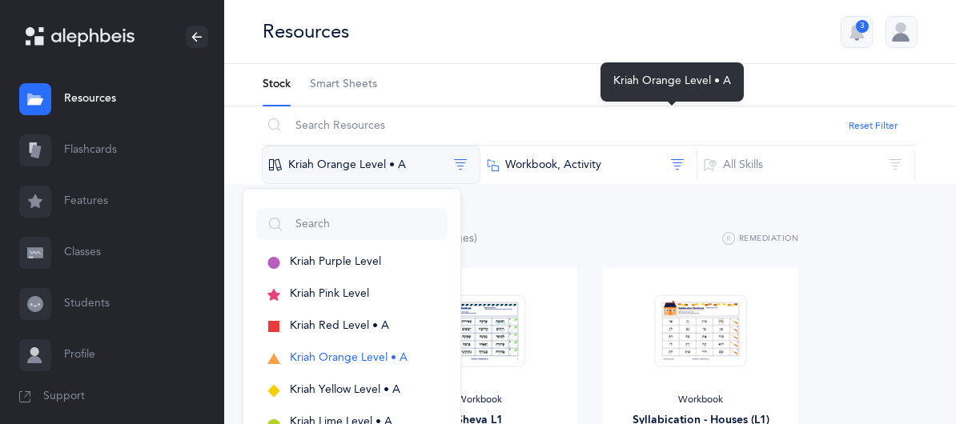
click at [481, 146] on button "Kriah Orange Level • A" at bounding box center [371, 165] width 219 height 38
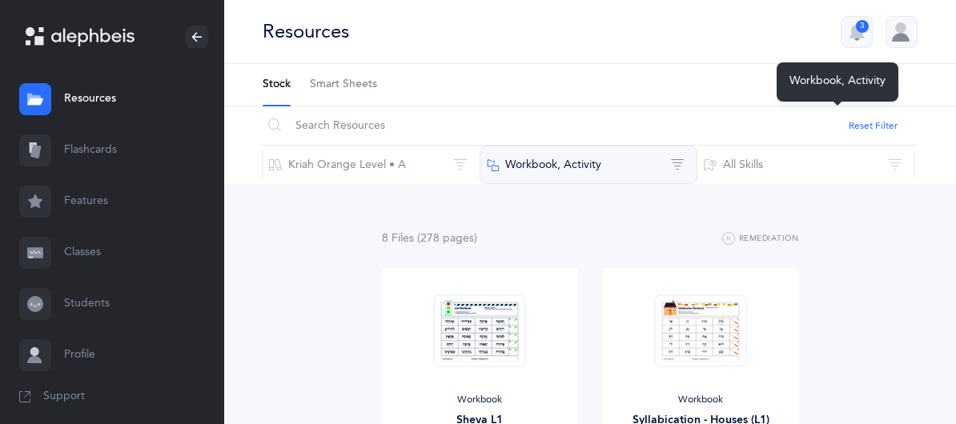
click at [698, 146] on button "Workbook, Activity" at bounding box center [589, 165] width 219 height 38
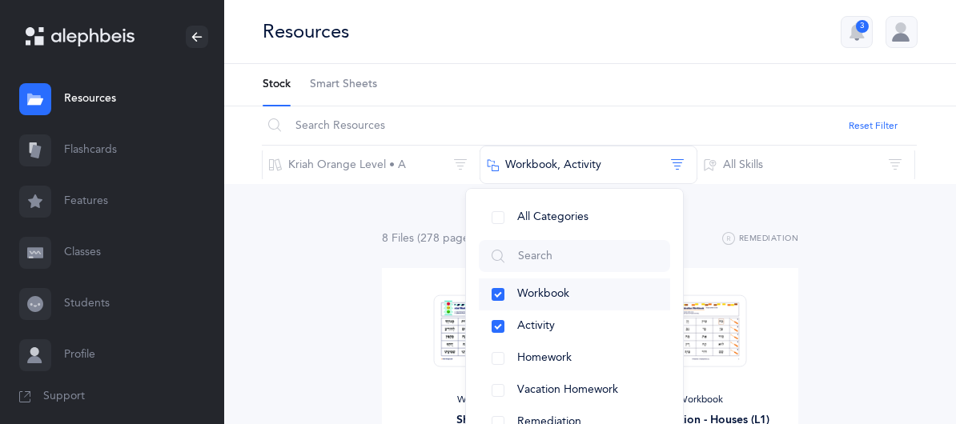
click at [670, 279] on button "Workbook" at bounding box center [574, 295] width 191 height 32
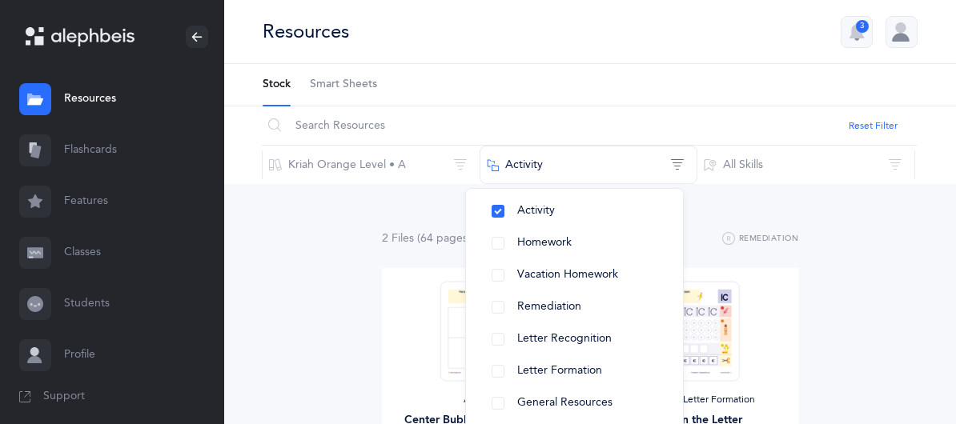
scroll to position [199, 0]
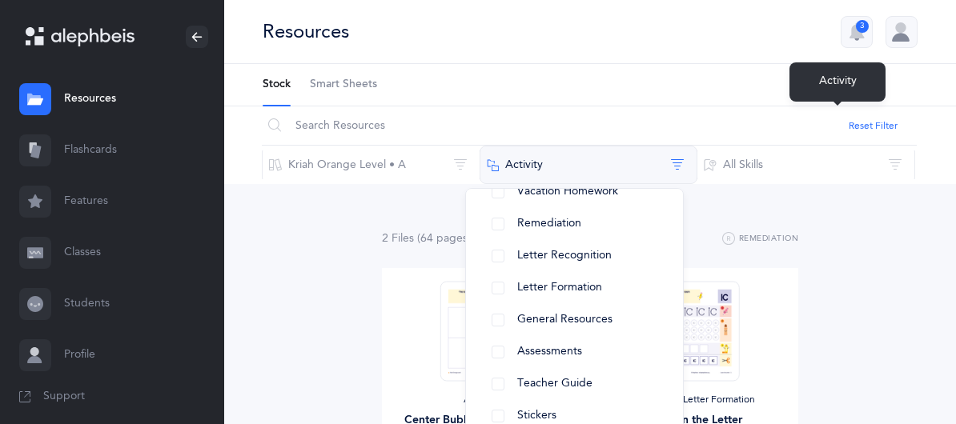
drag, startPoint x: 934, startPoint y: 121, endPoint x: 903, endPoint y: 122, distance: 31.2
click at [903, 122] on div "Reset Filter Kriah Orange Level • A Kriah Purple Level Kriah Pink Level Kriah R…" at bounding box center [590, 146] width 732 height 78
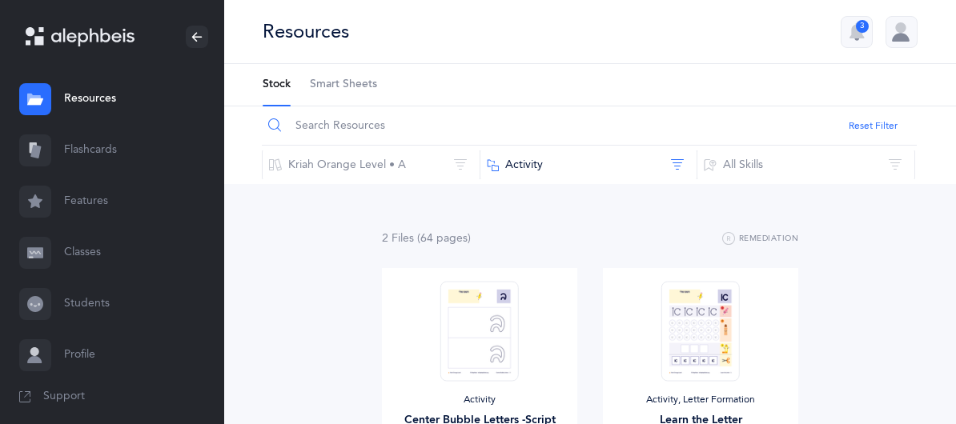
click at [549, 134] on input "text" at bounding box center [589, 126] width 655 height 38
click at [849, 123] on button "Reset Filter" at bounding box center [873, 126] width 49 height 14
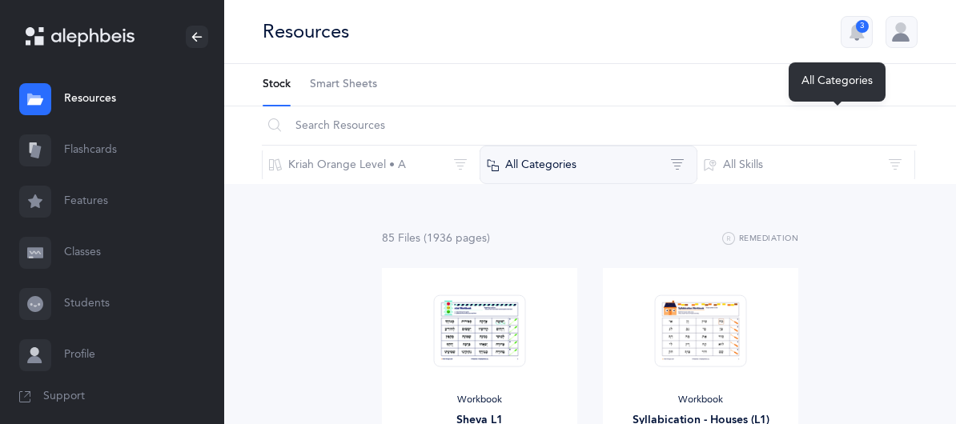
click at [698, 146] on button "All Categories" at bounding box center [589, 165] width 219 height 38
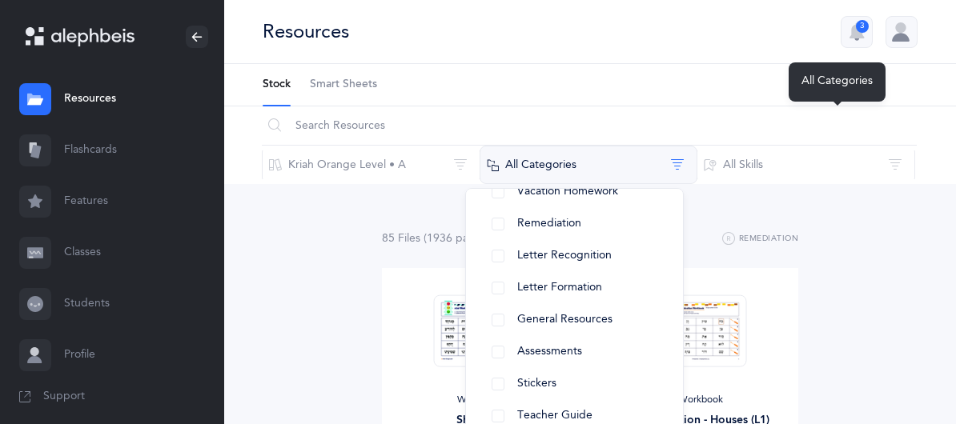
scroll to position [0, 0]
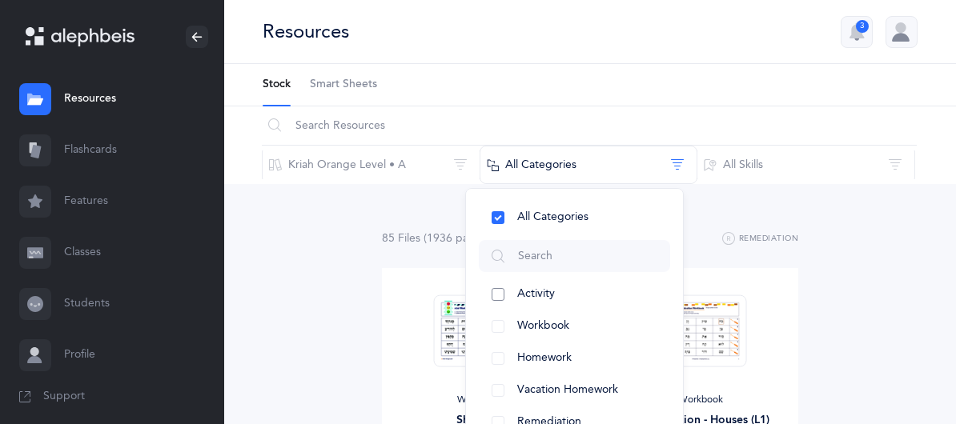
click at [555, 288] on span "Activity" at bounding box center [536, 294] width 38 height 13
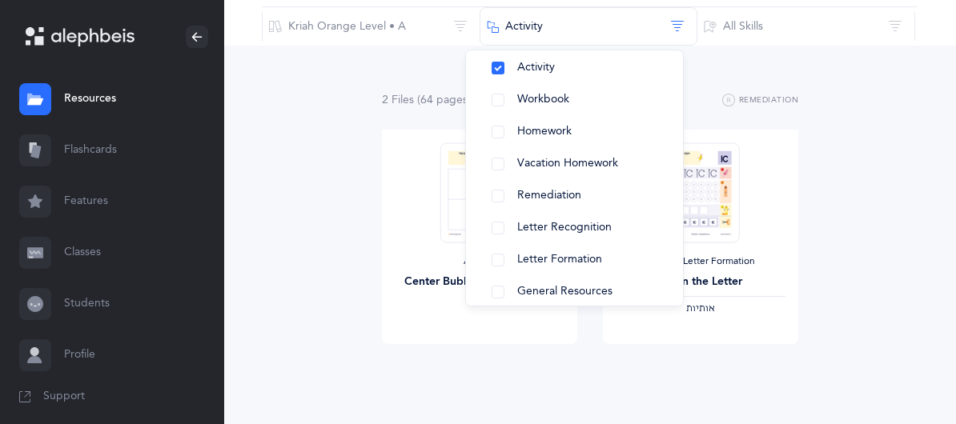
scroll to position [167, 0]
